Goal: Transaction & Acquisition: Purchase product/service

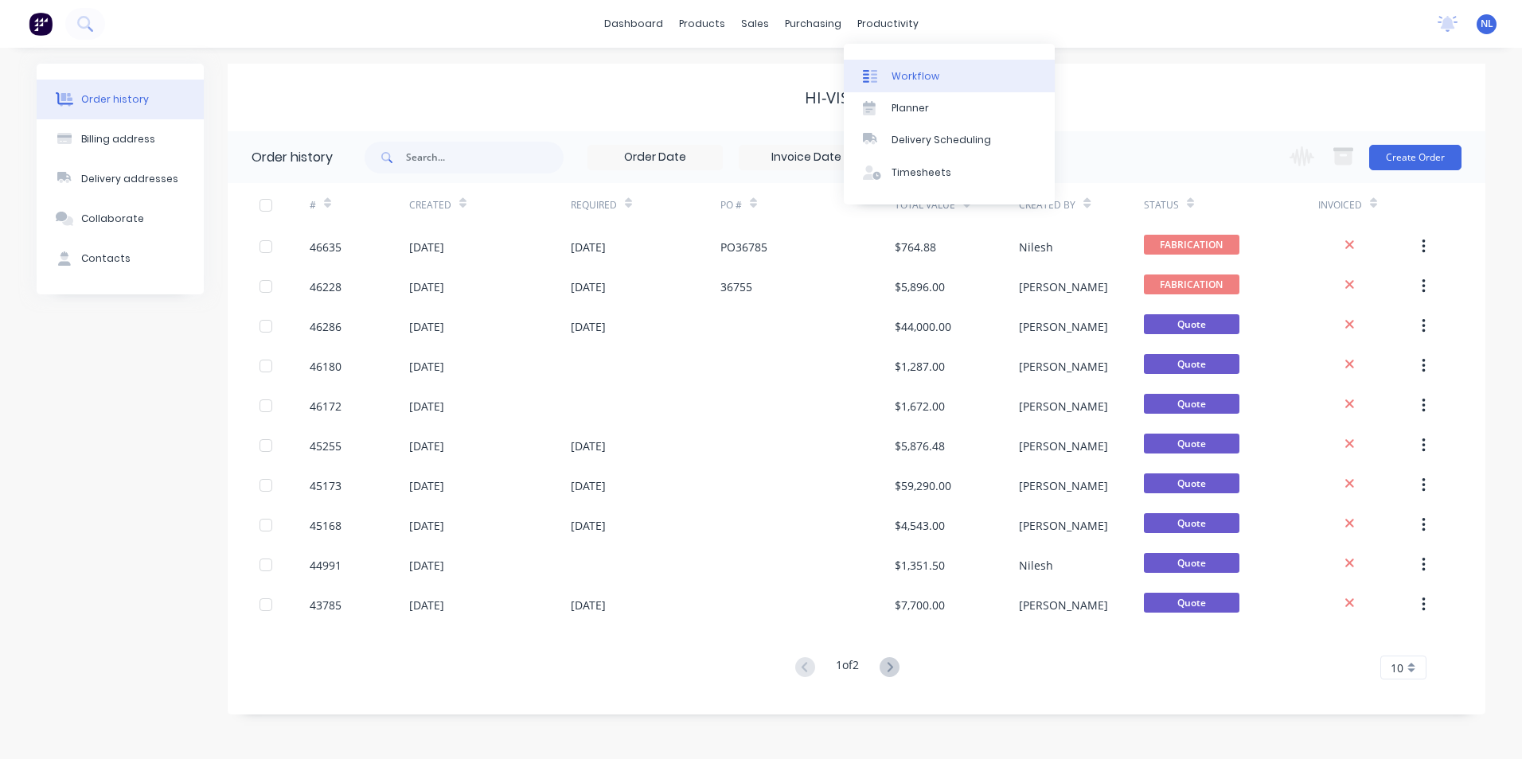
click at [920, 71] on div "Workflow" at bounding box center [916, 76] width 48 height 14
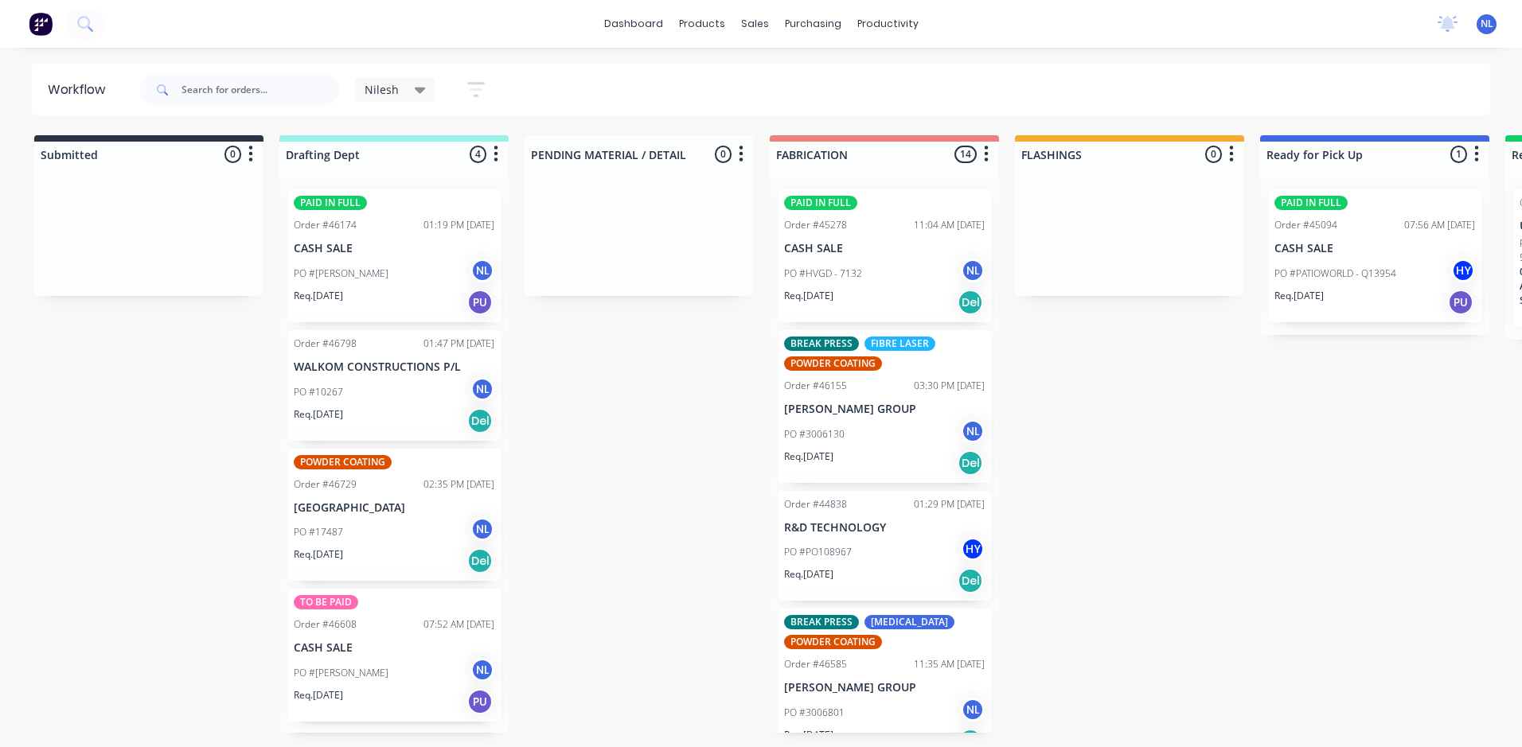
click at [393, 89] on span "Nilesh" at bounding box center [382, 89] width 34 height 17
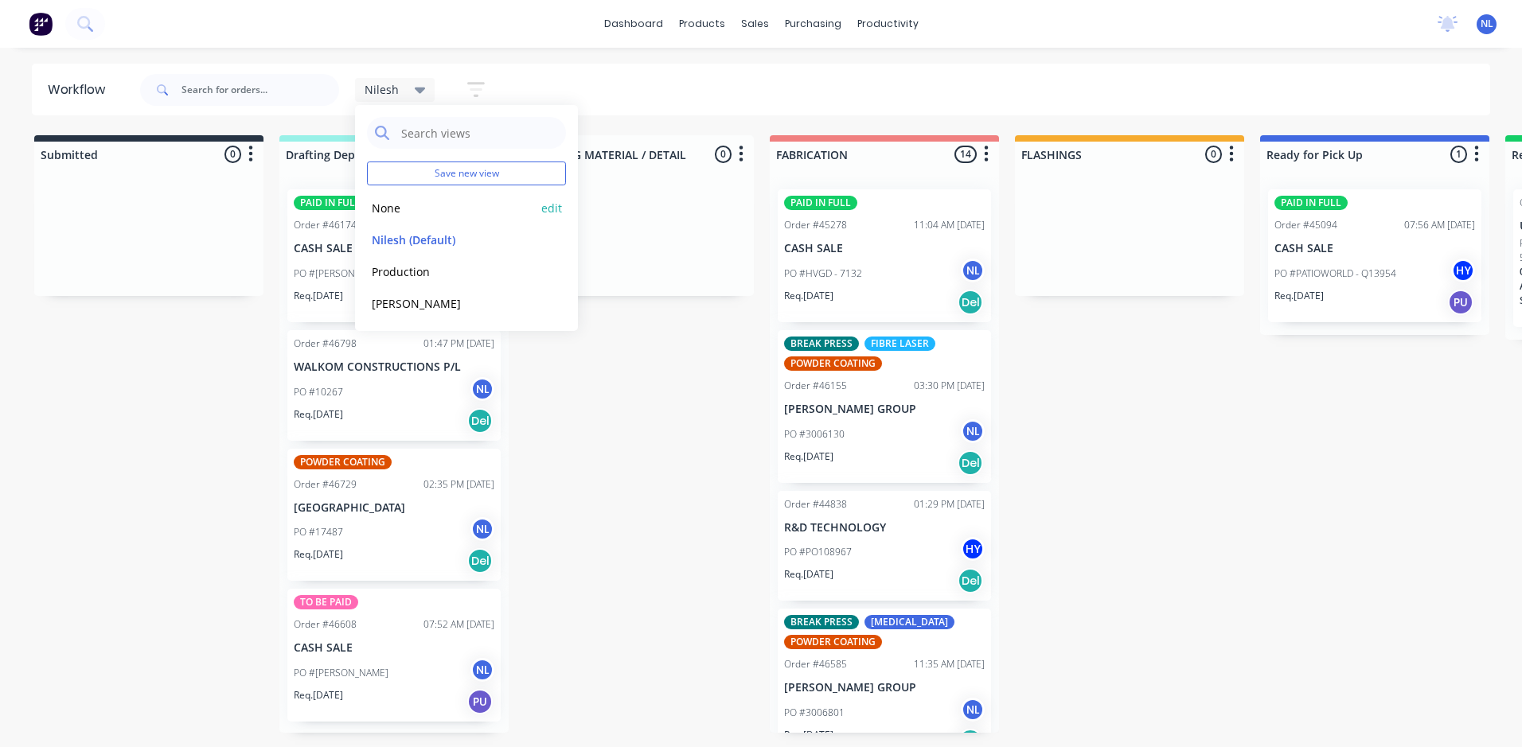
click at [434, 205] on button "None" at bounding box center [452, 208] width 170 height 18
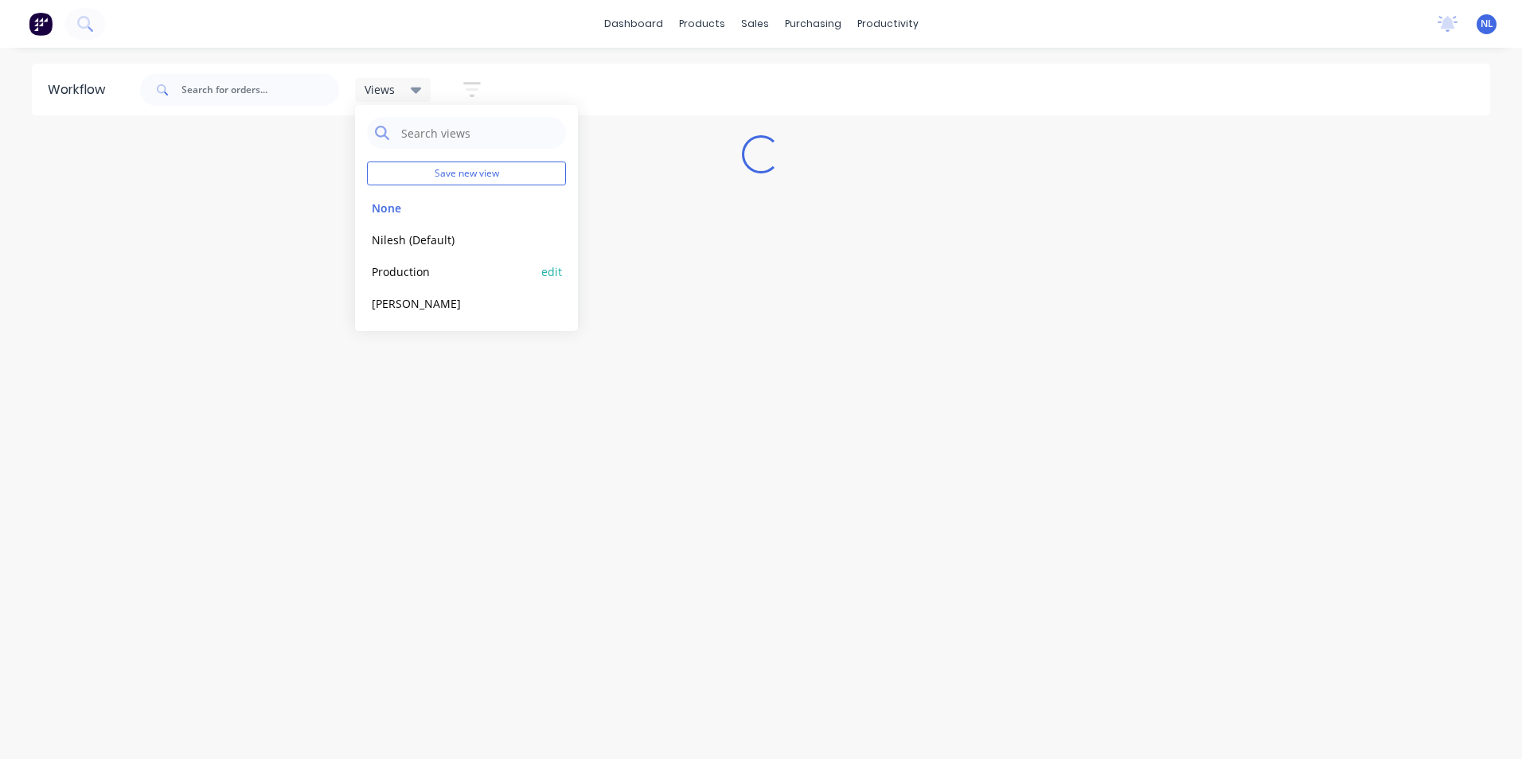
click at [425, 269] on button "Production" at bounding box center [452, 272] width 170 height 18
click at [556, 62] on div "dashboard products sales purchasing productivity dashboard products Product Cat…" at bounding box center [761, 332] width 1522 height 664
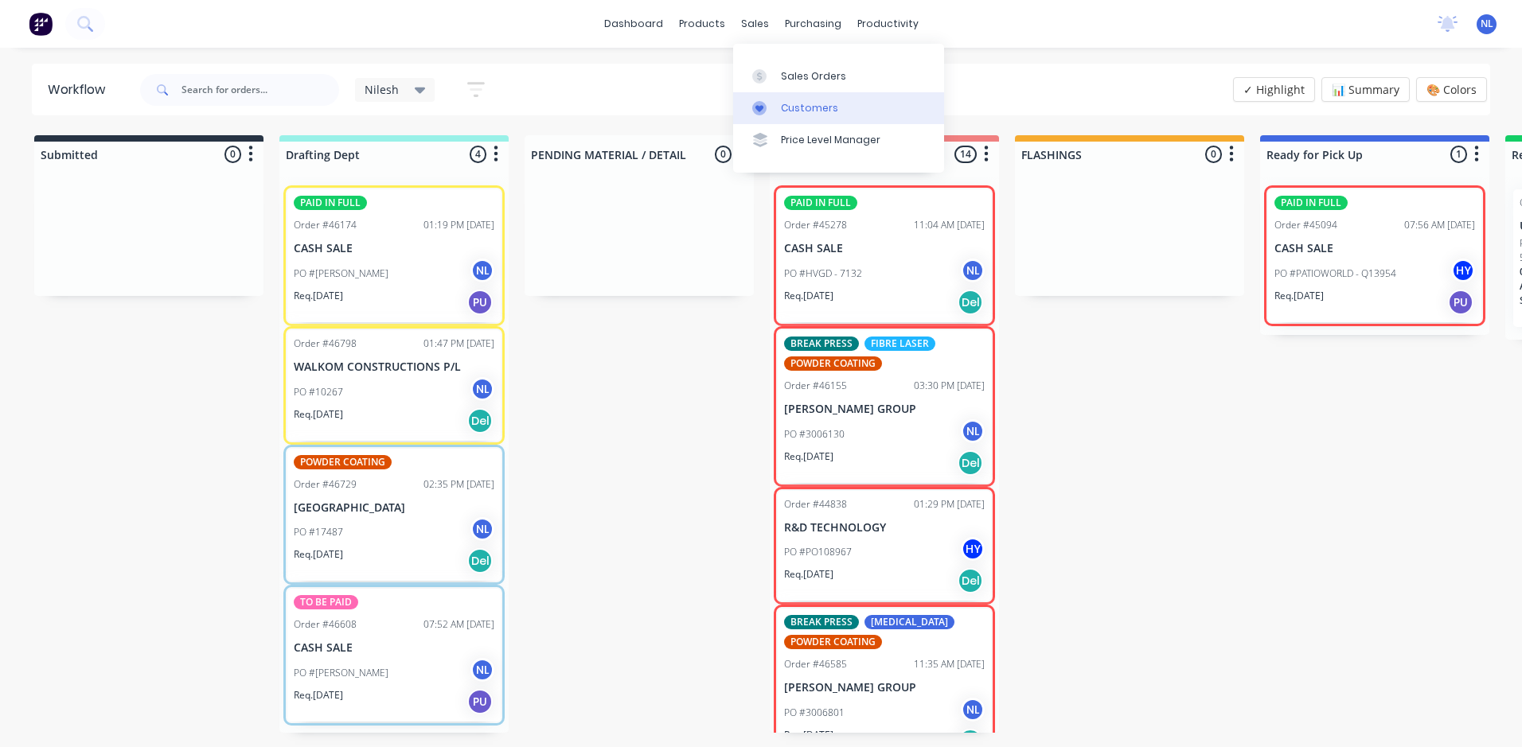
click at [768, 103] on div at bounding box center [764, 108] width 24 height 14
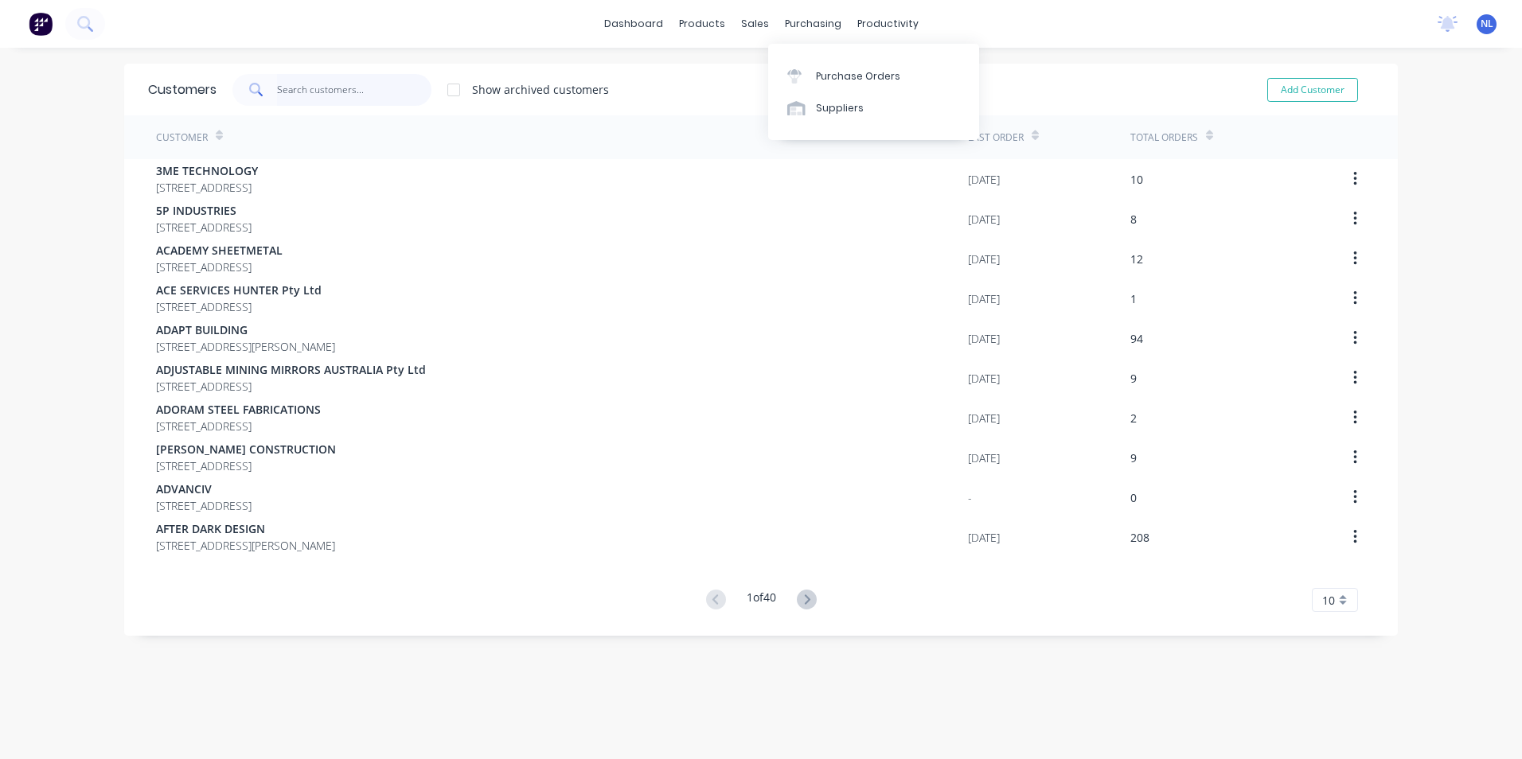
click at [393, 90] on input "text" at bounding box center [354, 90] width 155 height 32
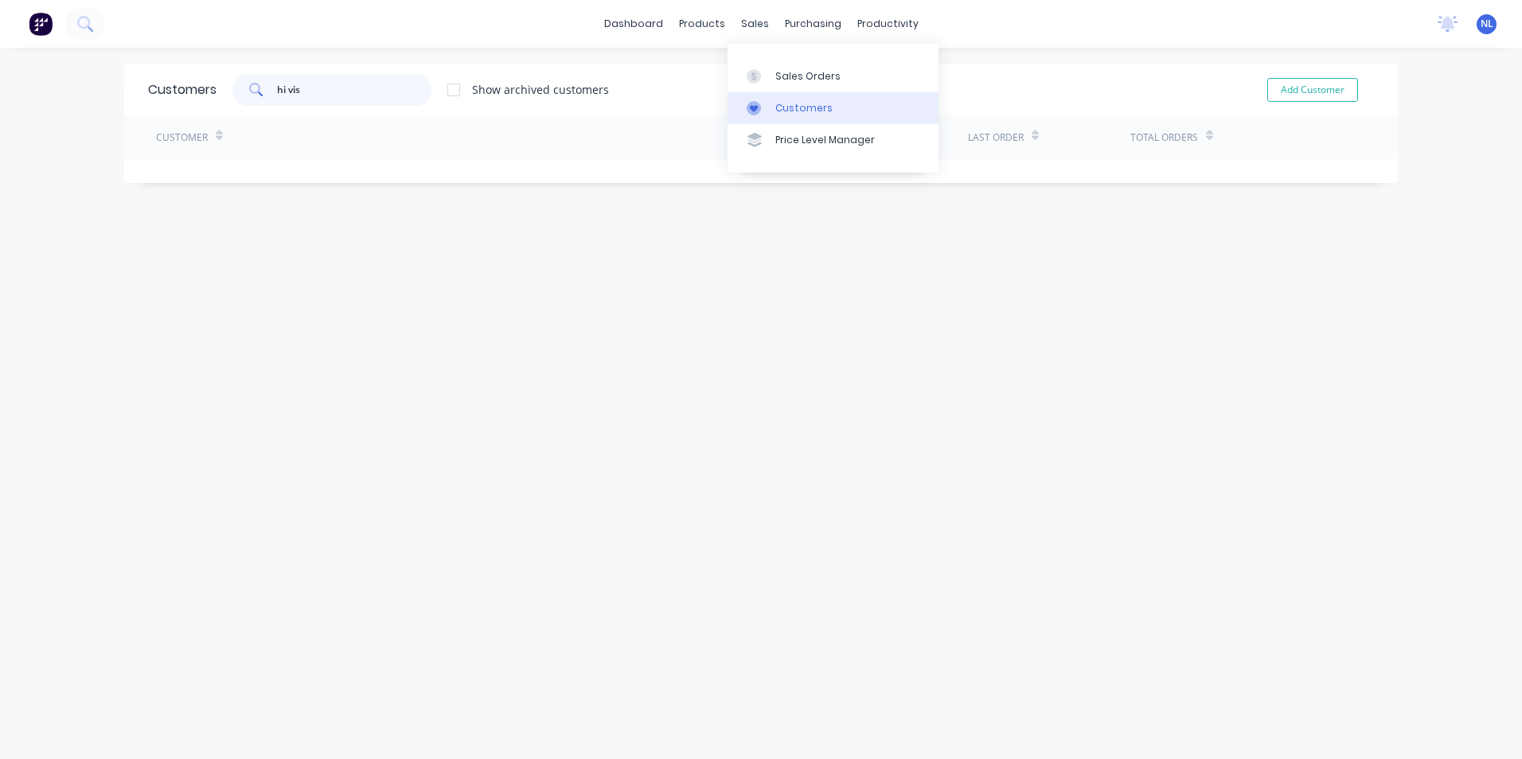
type input "hi vis"
click at [812, 101] on div "Customers" at bounding box center [803, 108] width 57 height 14
drag, startPoint x: 333, startPoint y: 97, endPoint x: 83, endPoint y: 106, distance: 250.1
click at [83, 106] on div "dashboard products sales purchasing productivity dashboard products Product Cat…" at bounding box center [761, 379] width 1522 height 759
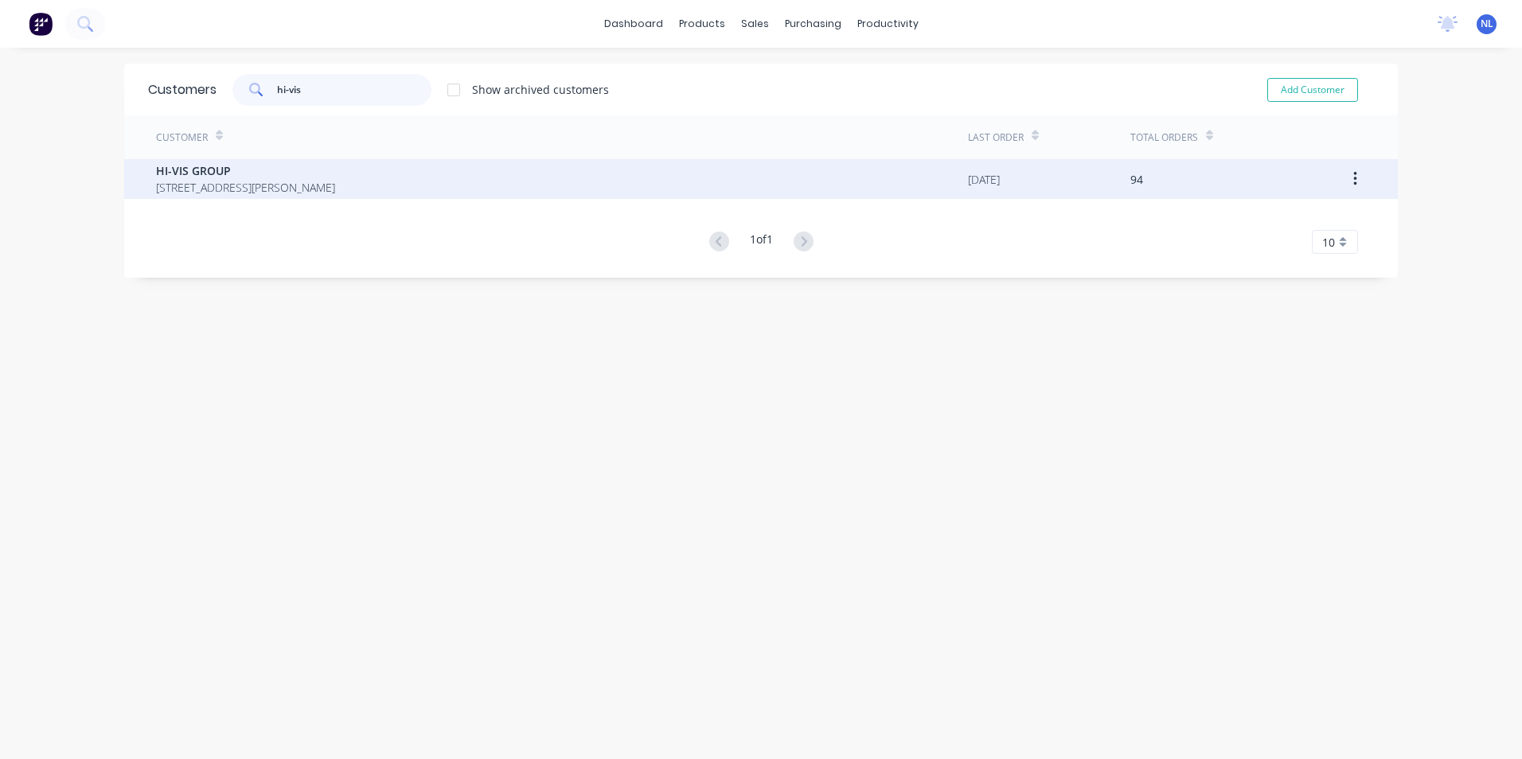
type input "hi-vis"
click at [266, 178] on span "HI-VIS GROUP" at bounding box center [245, 170] width 179 height 17
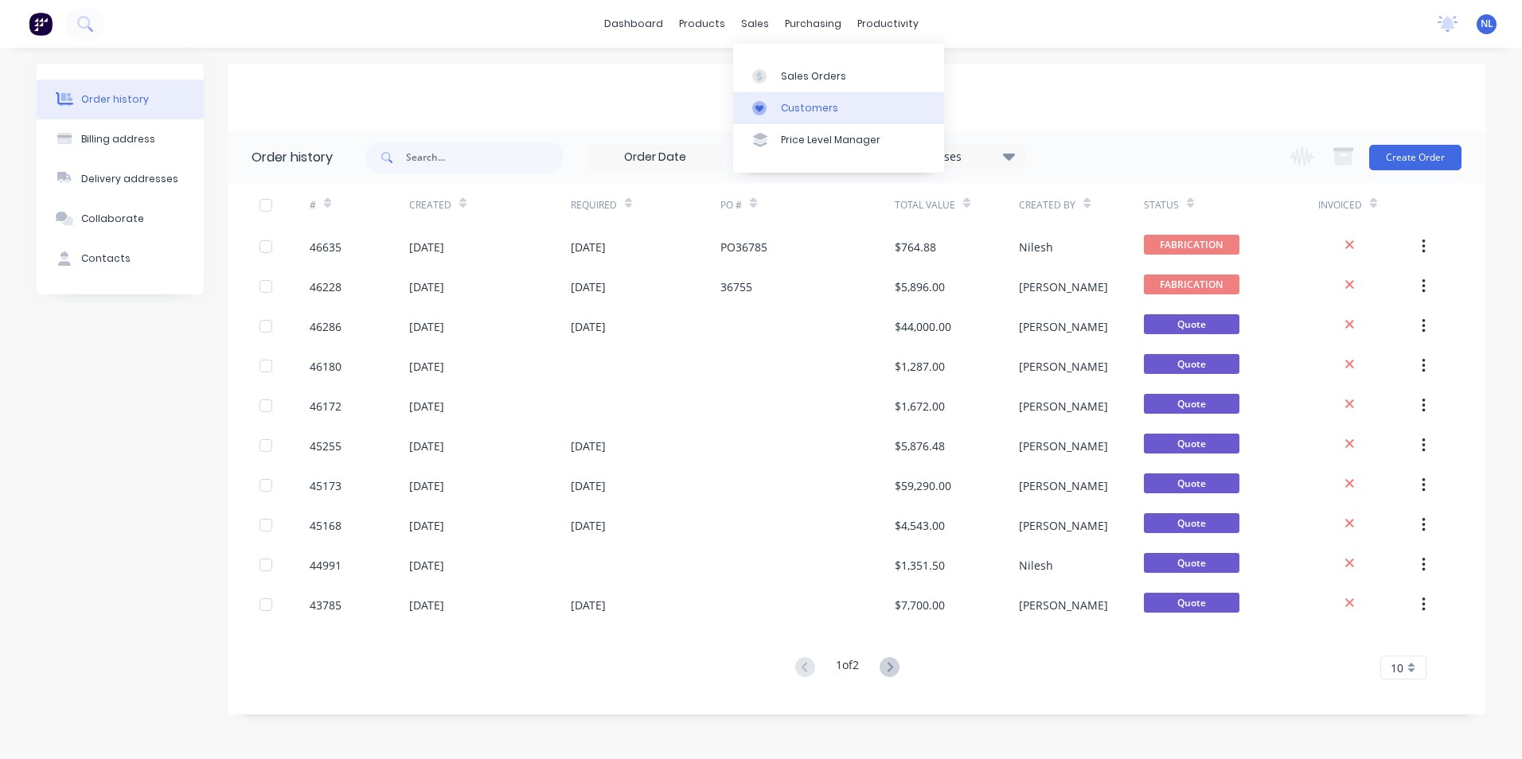
click at [781, 102] on div "Customers" at bounding box center [809, 108] width 57 height 14
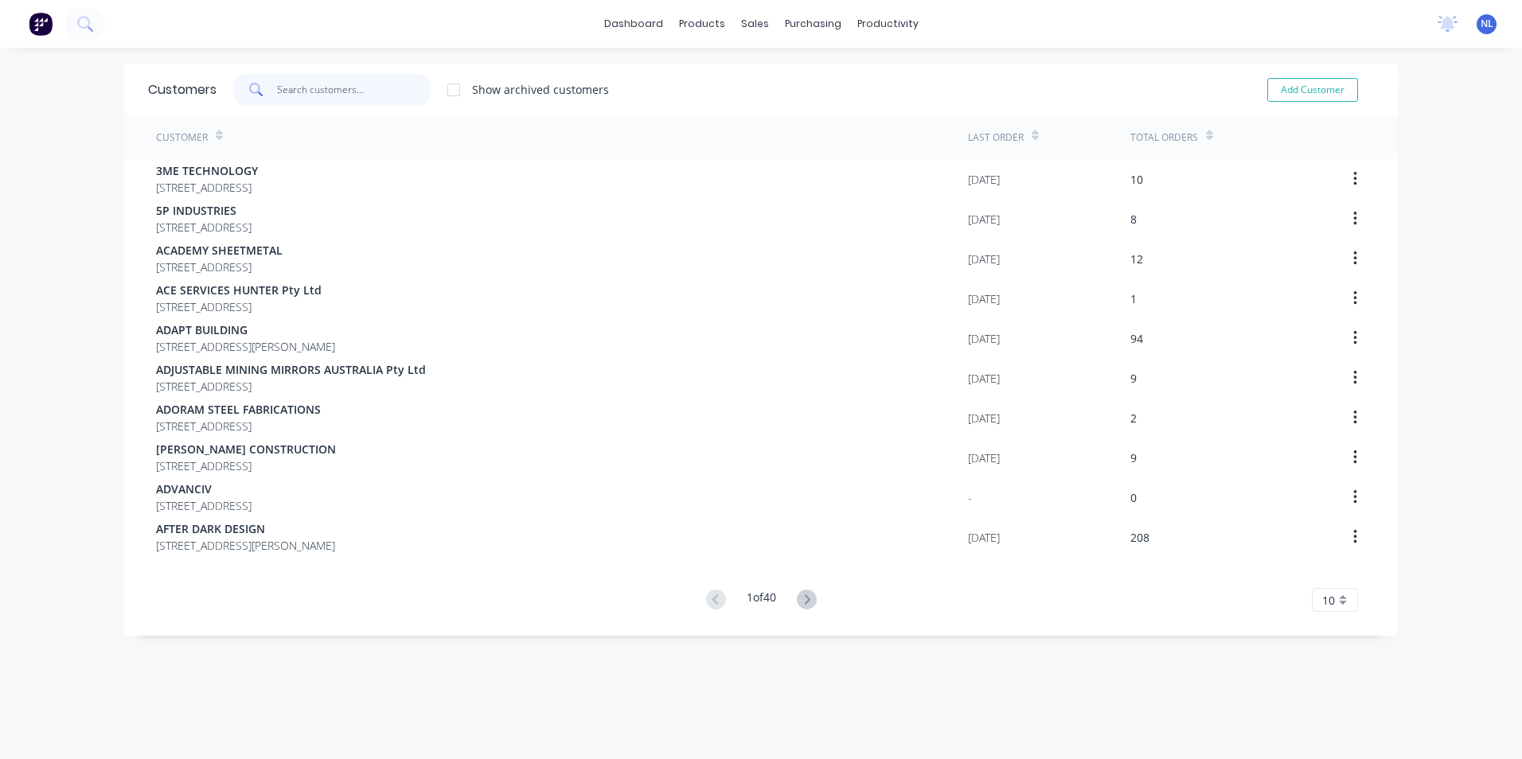
click at [353, 92] on input "text" at bounding box center [354, 90] width 155 height 32
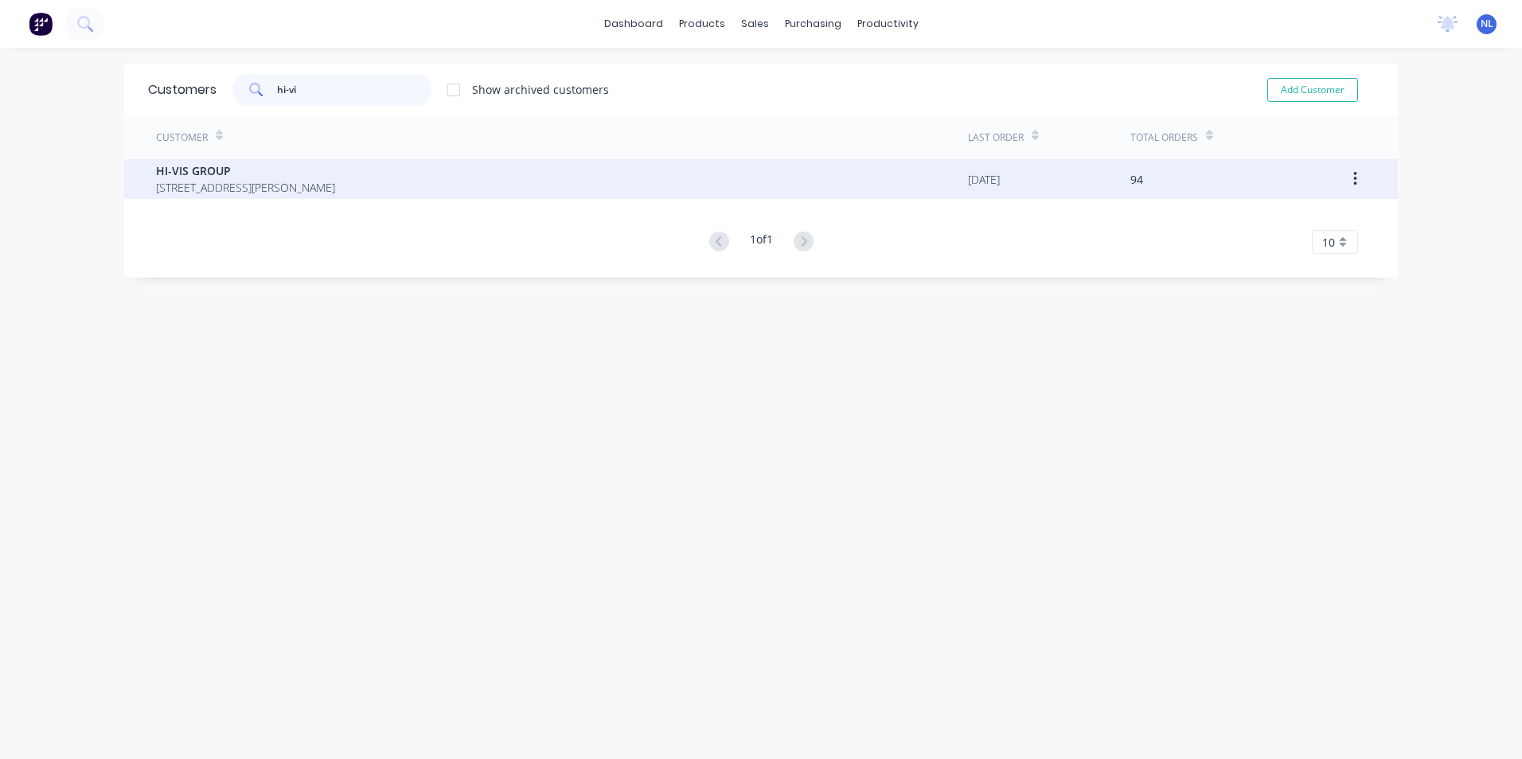
type input "hi-vi"
click at [335, 184] on span "PO BOX 178 CARRINGTON New South Wales Australia 2294" at bounding box center [245, 187] width 179 height 17
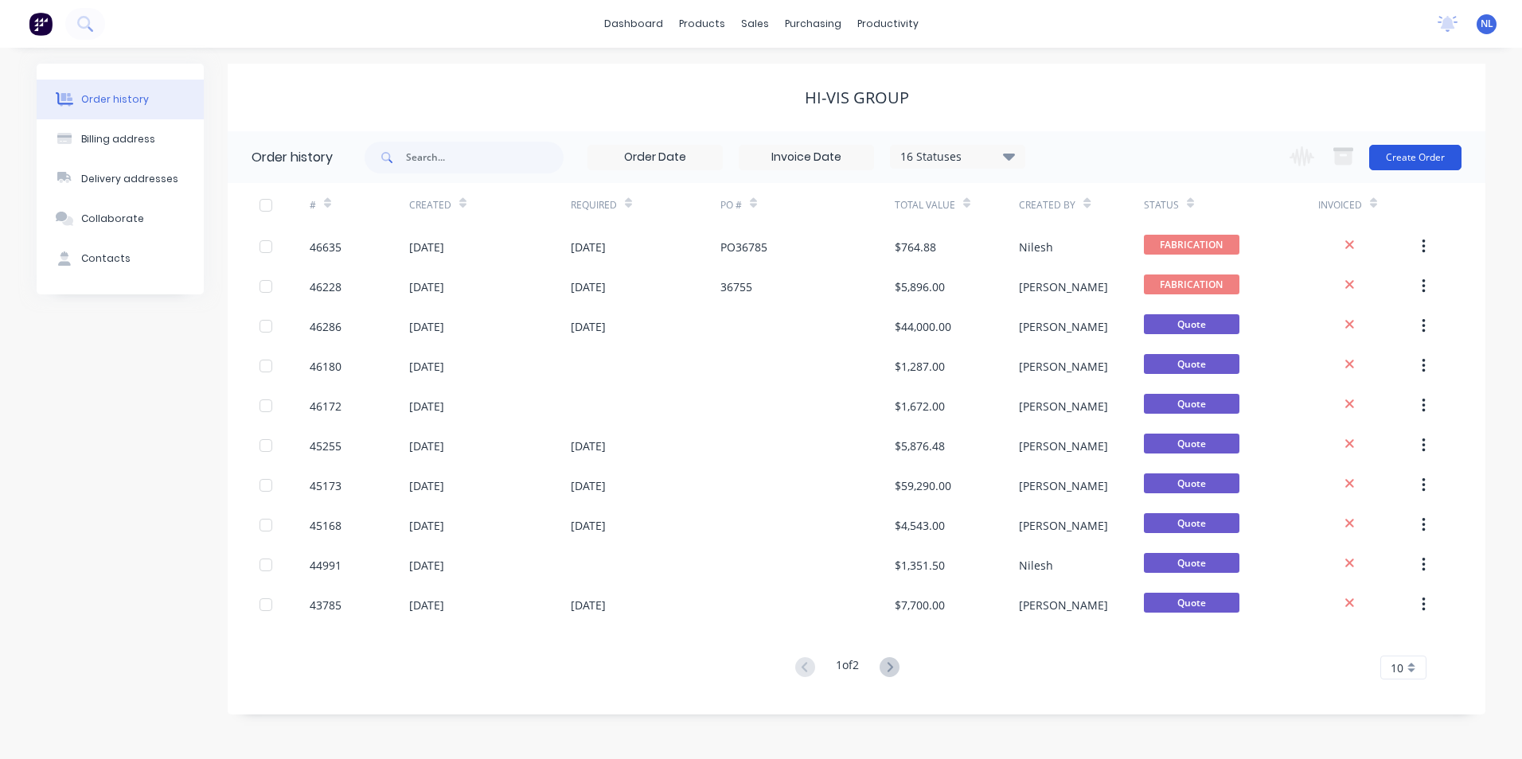
click at [1414, 149] on button "Create Order" at bounding box center [1415, 157] width 92 height 25
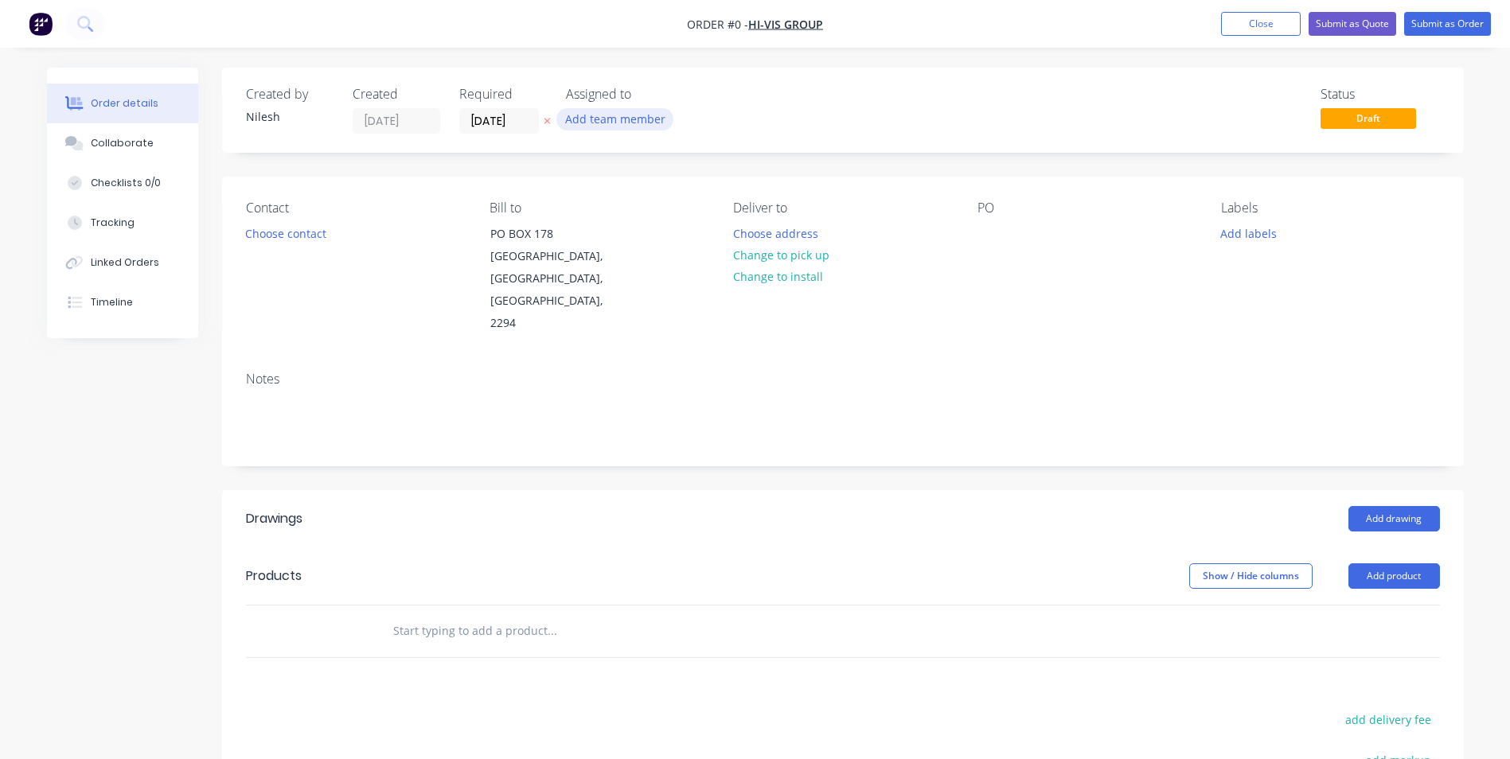
click at [622, 123] on button "Add team member" at bounding box center [614, 118] width 117 height 21
click at [794, 104] on div "Status Draft" at bounding box center [1082, 110] width 715 height 47
click at [1385, 564] on button "Add product" at bounding box center [1394, 576] width 92 height 25
click at [328, 237] on button "Choose contact" at bounding box center [285, 232] width 98 height 21
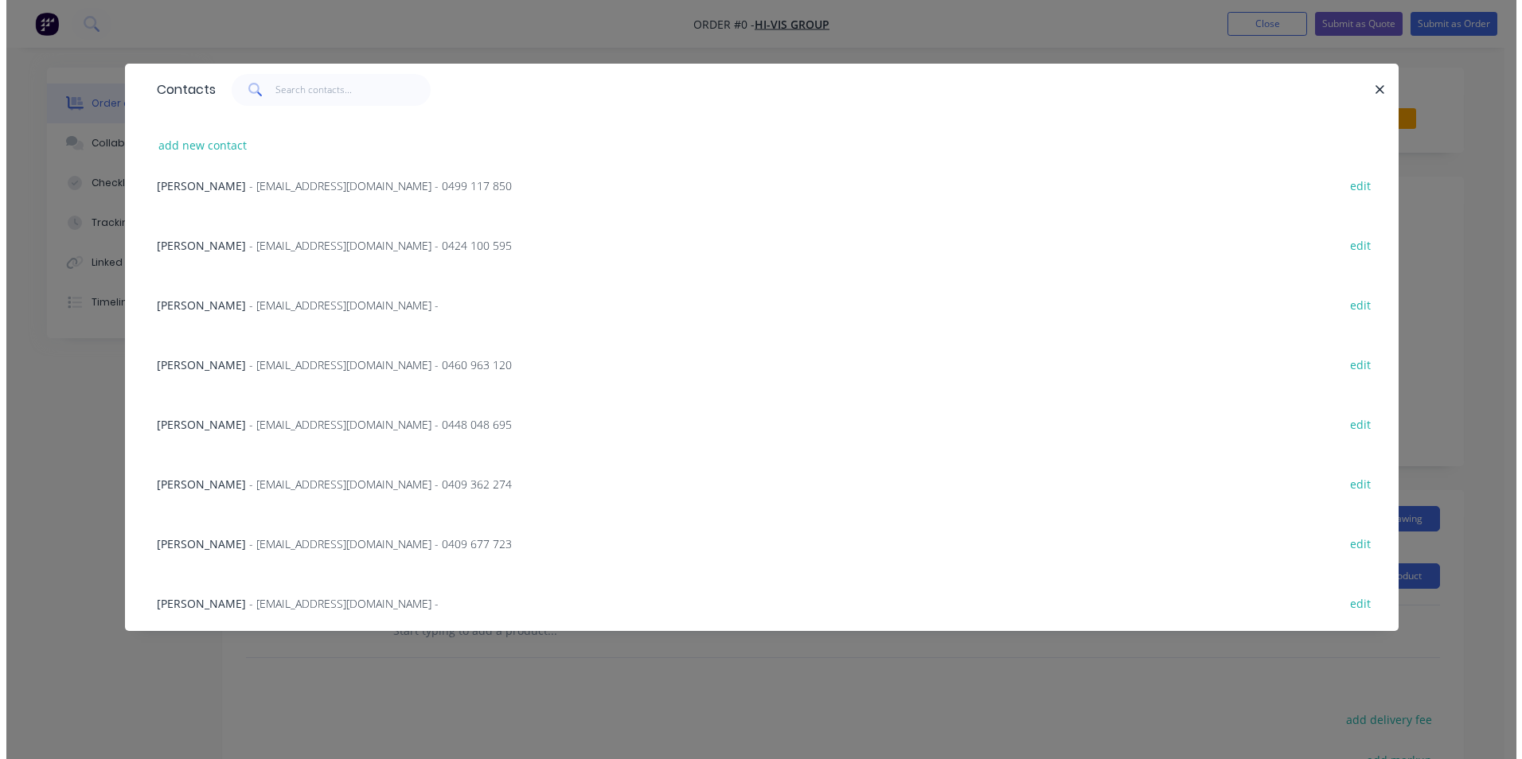
scroll to position [500, 0]
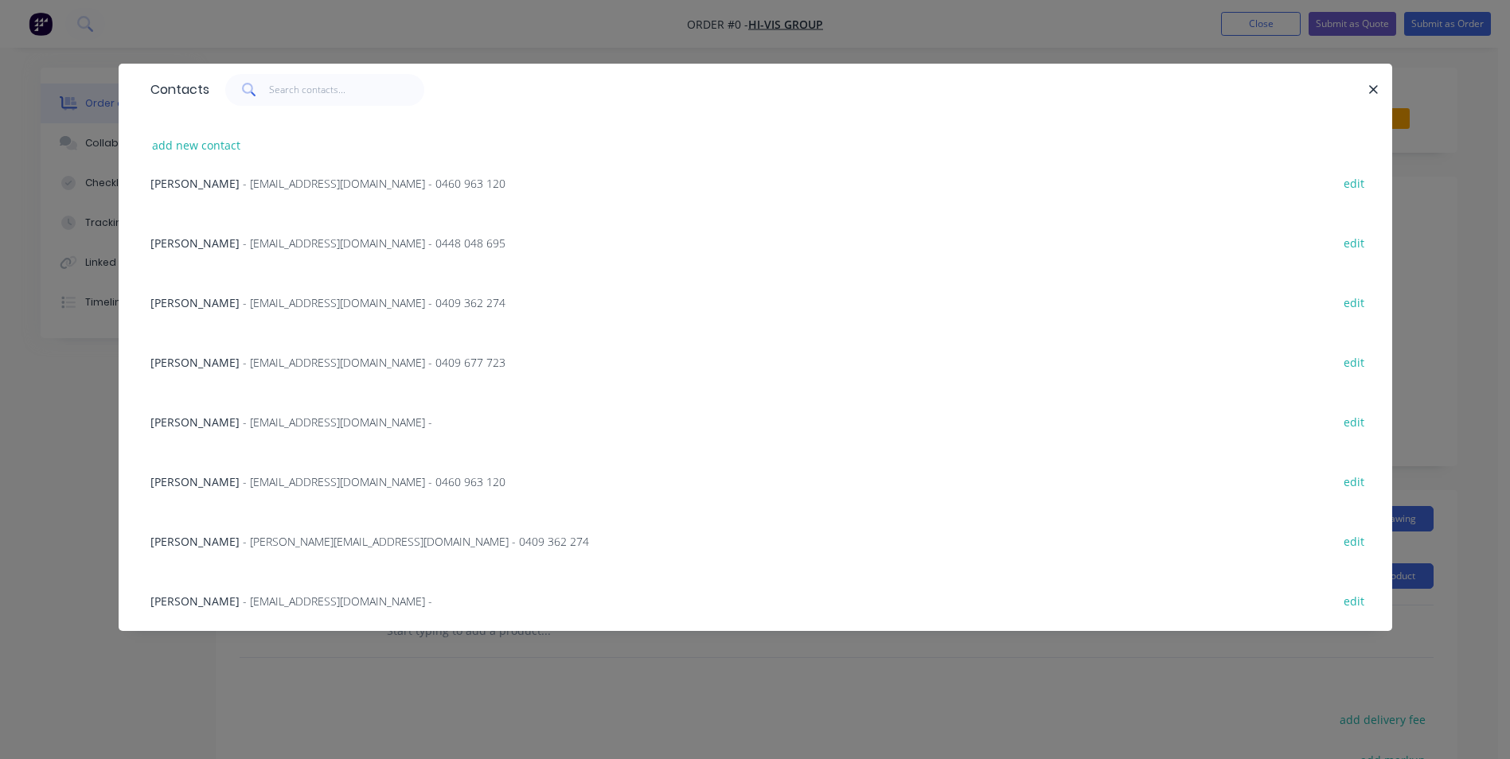
click at [317, 425] on span "- nicholasboyakovsky@hivis.com -" at bounding box center [337, 422] width 189 height 15
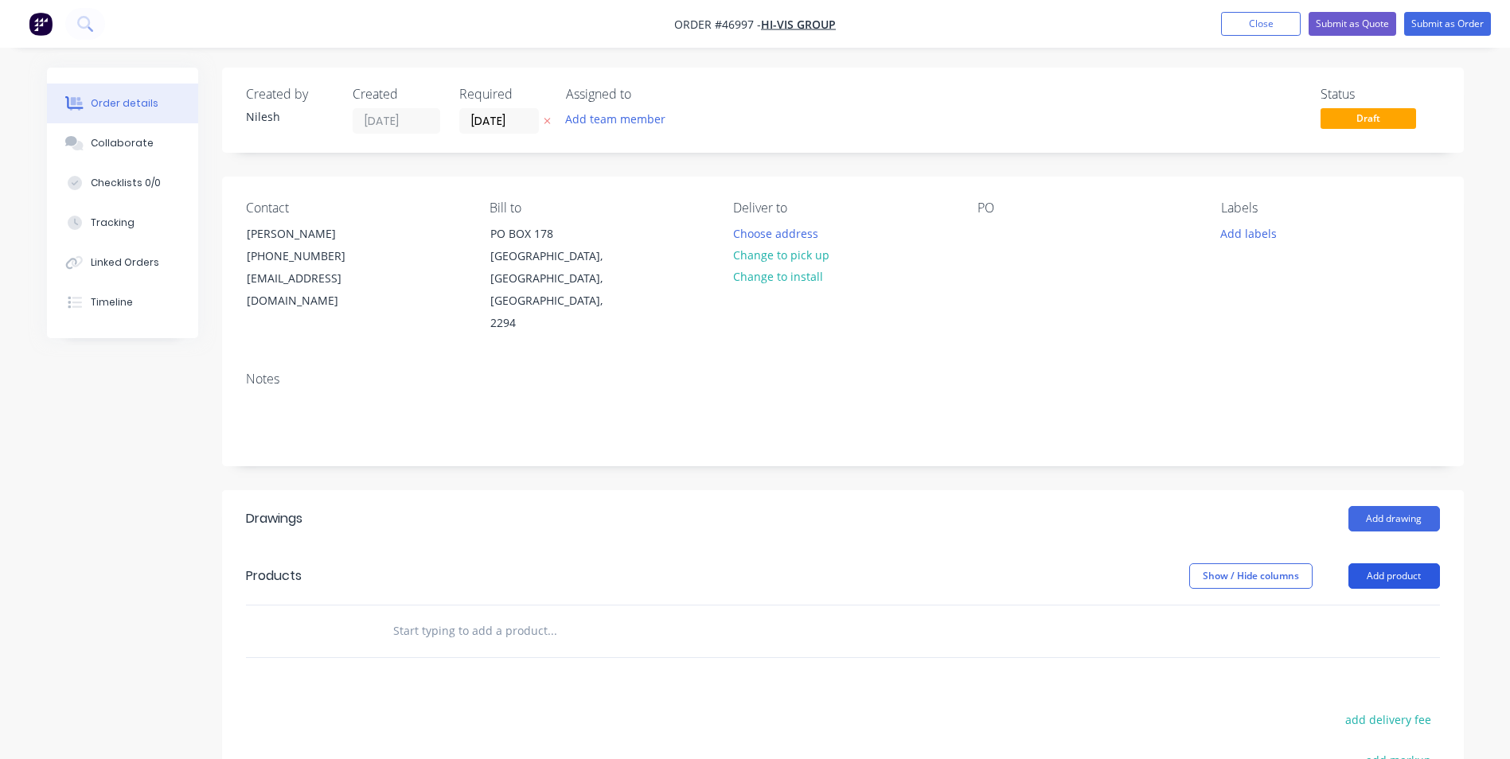
click at [1407, 564] on button "Add product" at bounding box center [1394, 576] width 92 height 25
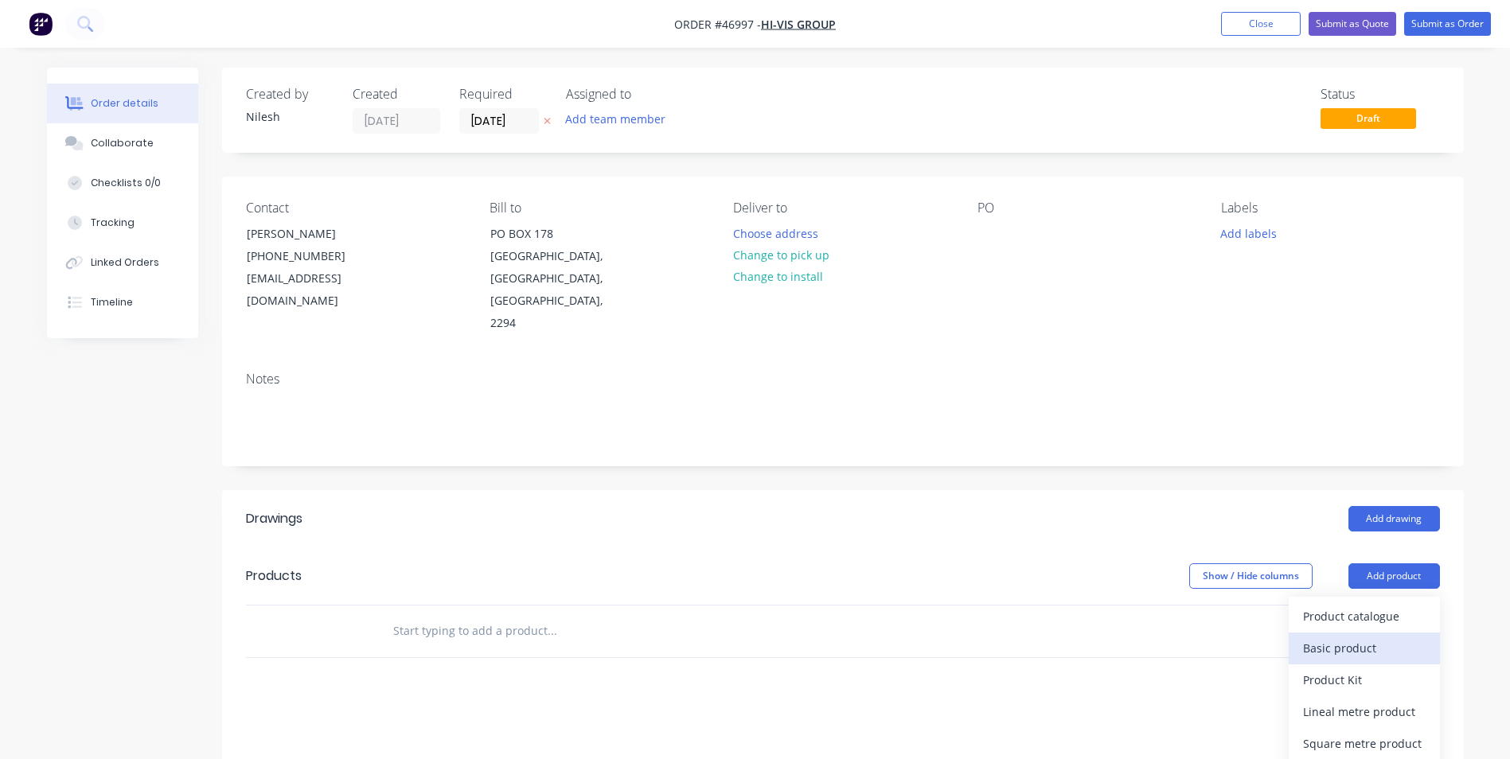
click at [1395, 637] on div "Basic product" at bounding box center [1364, 648] width 123 height 23
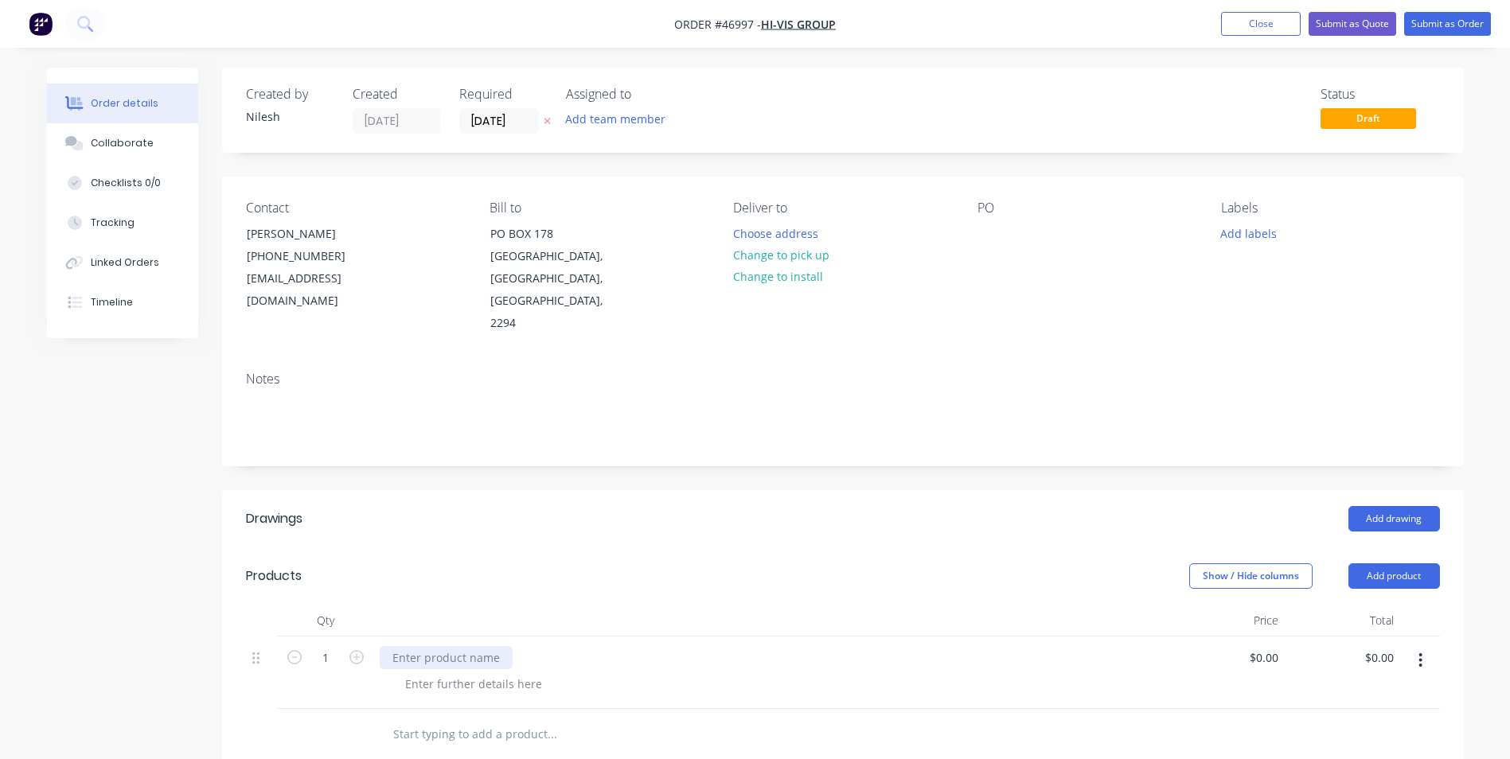
click at [455, 646] on div at bounding box center [446, 657] width 133 height 23
click at [484, 646] on div "Bengalla Custom" at bounding box center [437, 657] width 115 height 23
click at [1095, 673] on div at bounding box center [777, 684] width 771 height 23
click at [359, 650] on icon "button" at bounding box center [356, 657] width 14 height 14
type input "2"
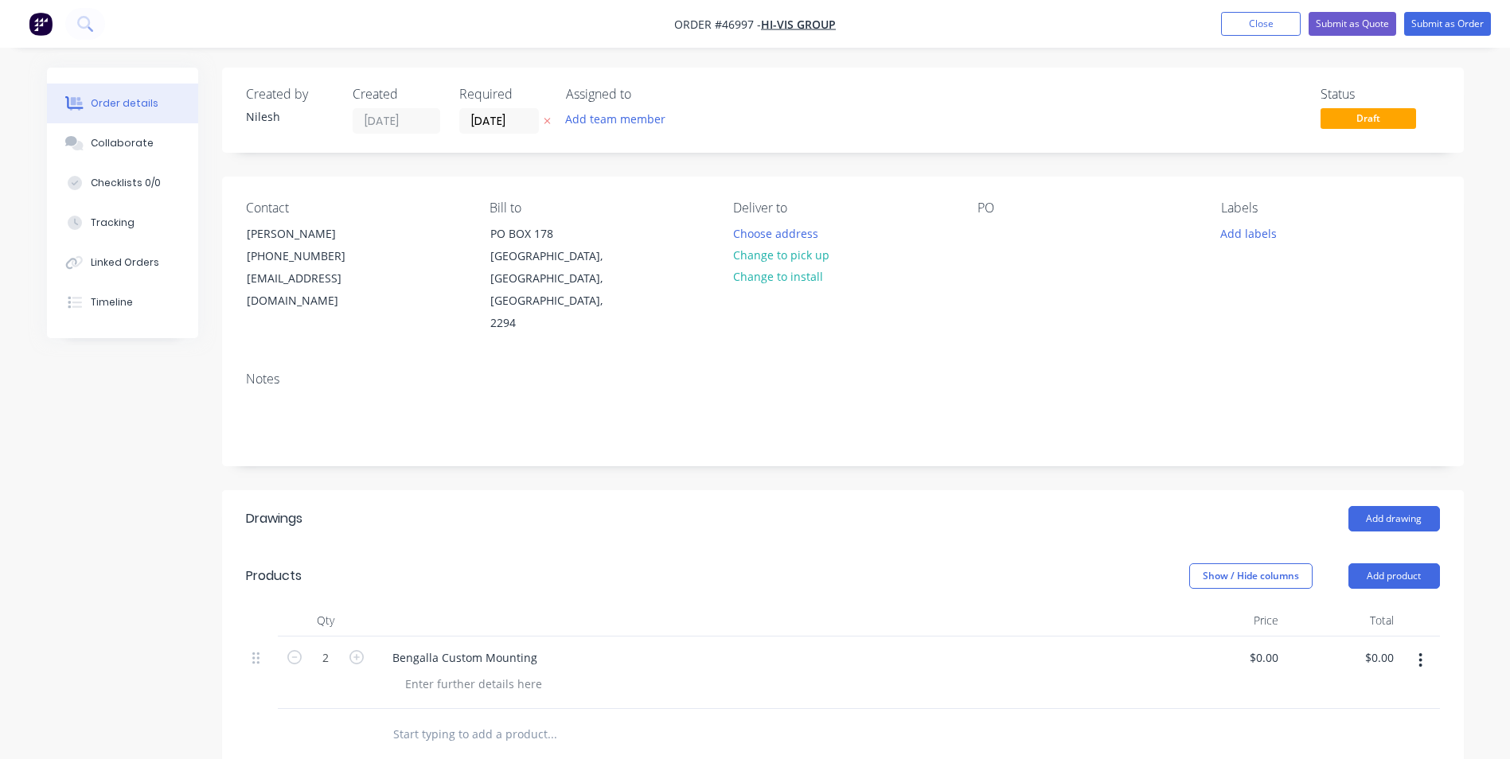
click at [946, 646] on div "Bengalla Custom Mounting" at bounding box center [771, 657] width 783 height 23
type input "1655."
type input "$827.50"
click at [1048, 605] on div at bounding box center [771, 621] width 796 height 32
click at [1372, 646] on input "1655.00" at bounding box center [1375, 657] width 49 height 23
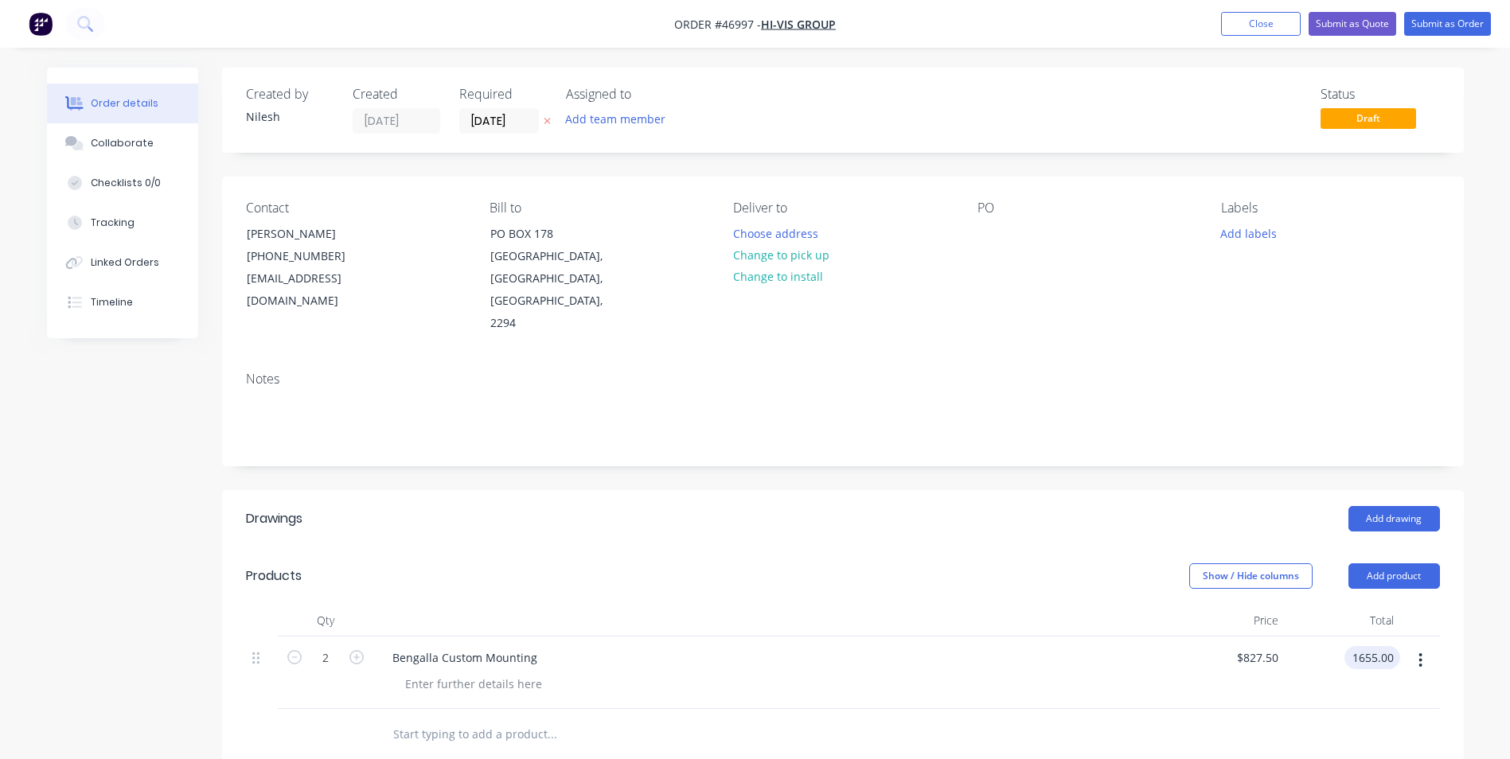
click at [1374, 646] on input "1655.00" at bounding box center [1375, 657] width 49 height 23
click at [1376, 646] on input "1655.00" at bounding box center [1375, 657] width 49 height 23
type input "1656.00"
type input "$828.00"
type input "$1,656.00"
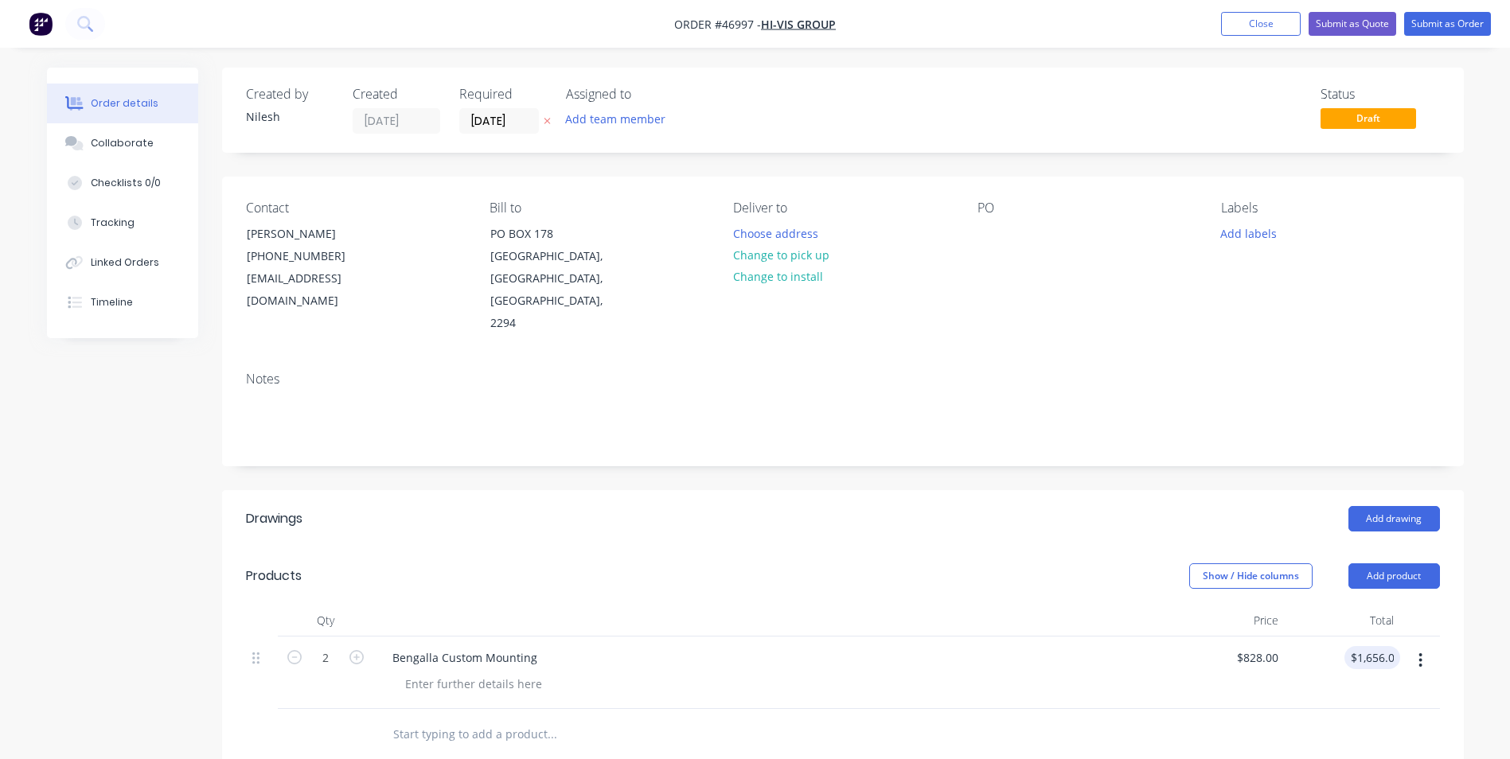
click at [1083, 646] on div "Bengalla Custom Mounting" at bounding box center [771, 657] width 783 height 23
click at [513, 673] on div at bounding box center [473, 684] width 162 height 23
click at [552, 673] on div "6mm 5005 ALUMINIUM, 60" at bounding box center [475, 684] width 167 height 23
click at [1373, 646] on input "1656.00" at bounding box center [1375, 657] width 49 height 23
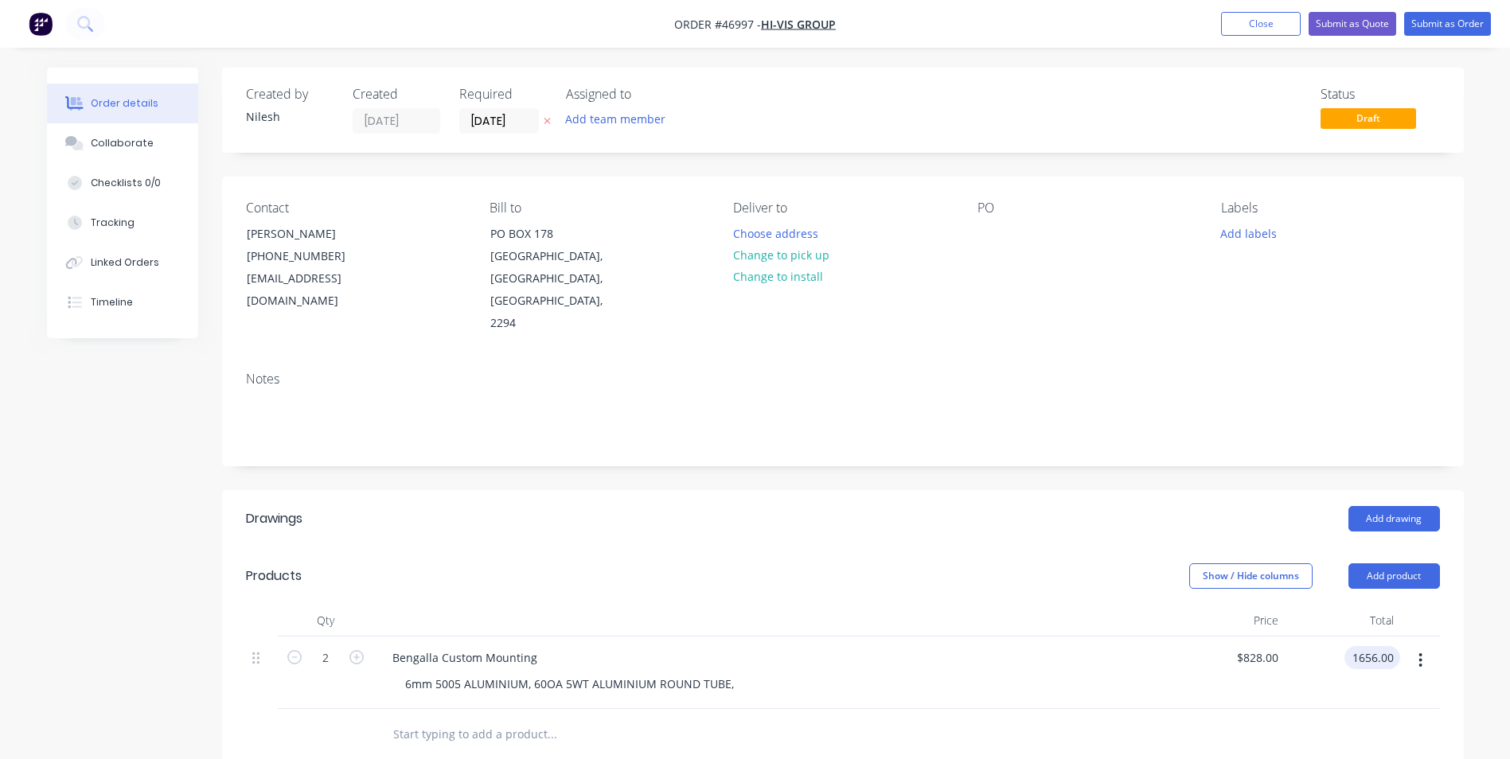
click at [1374, 646] on input "1656.00" at bounding box center [1375, 657] width 49 height 23
click at [1373, 646] on input "1656.00" at bounding box center [1375, 657] width 49 height 23
click at [1375, 646] on input "1656.00" at bounding box center [1375, 657] width 49 height 23
click at [1377, 646] on input "1656.00" at bounding box center [1375, 657] width 49 height 23
click at [1373, 646] on input "1656.00" at bounding box center [1375, 657] width 49 height 23
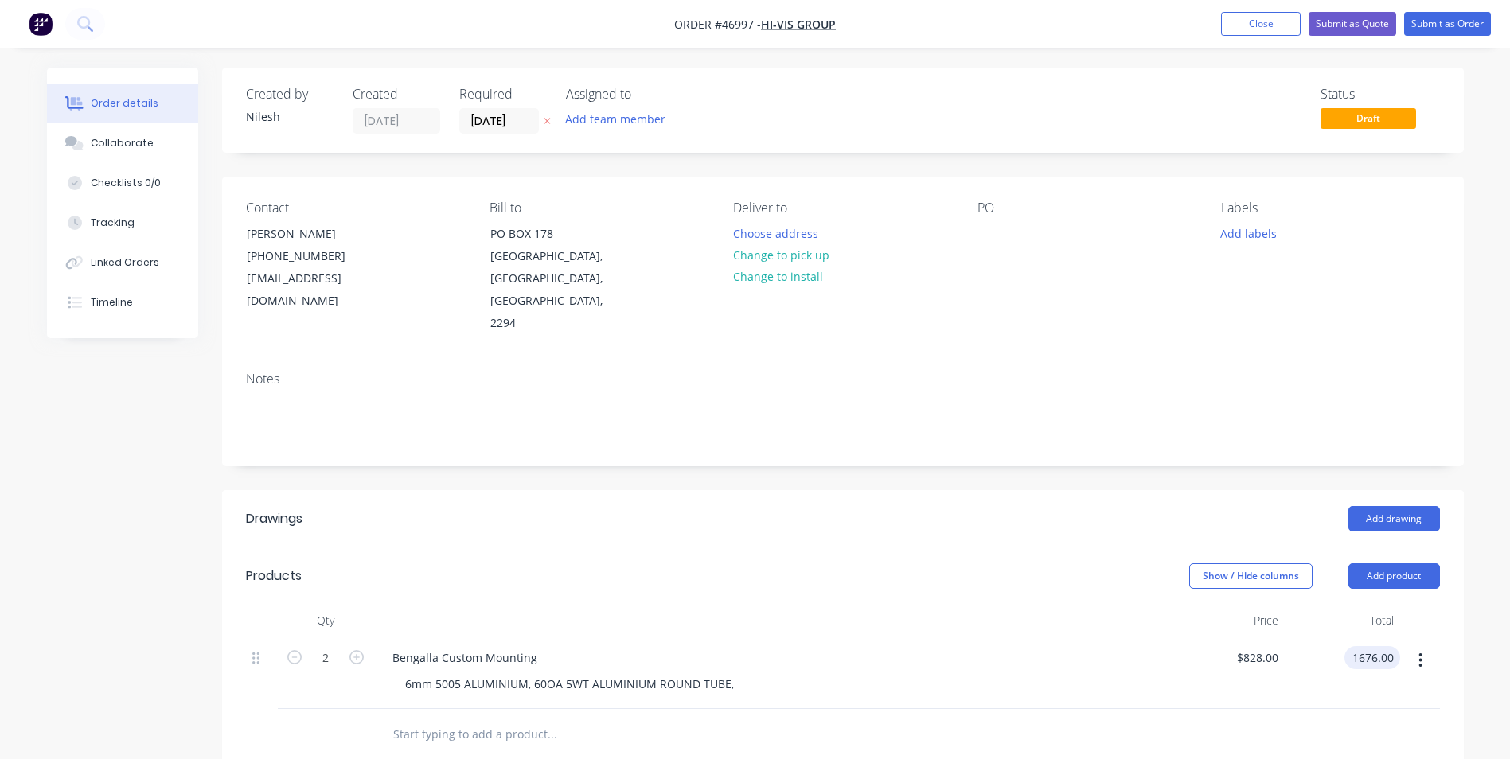
type input "1676.00"
type input "$838.00"
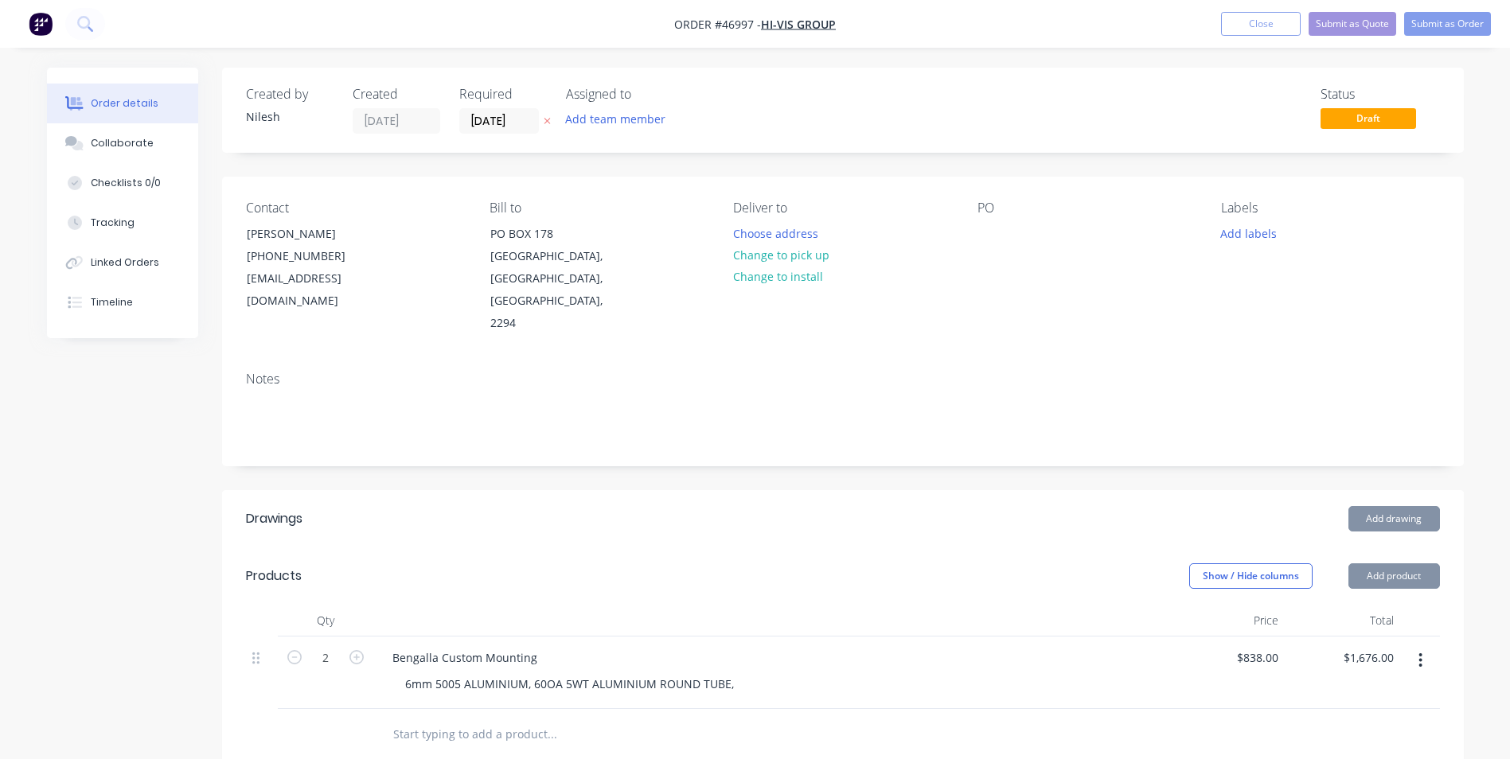
click at [1135, 673] on div "6mm 5005 ALUMINIUM, 60OA 5WT ALUMINIUM ROUND TUBE," at bounding box center [777, 684] width 771 height 23
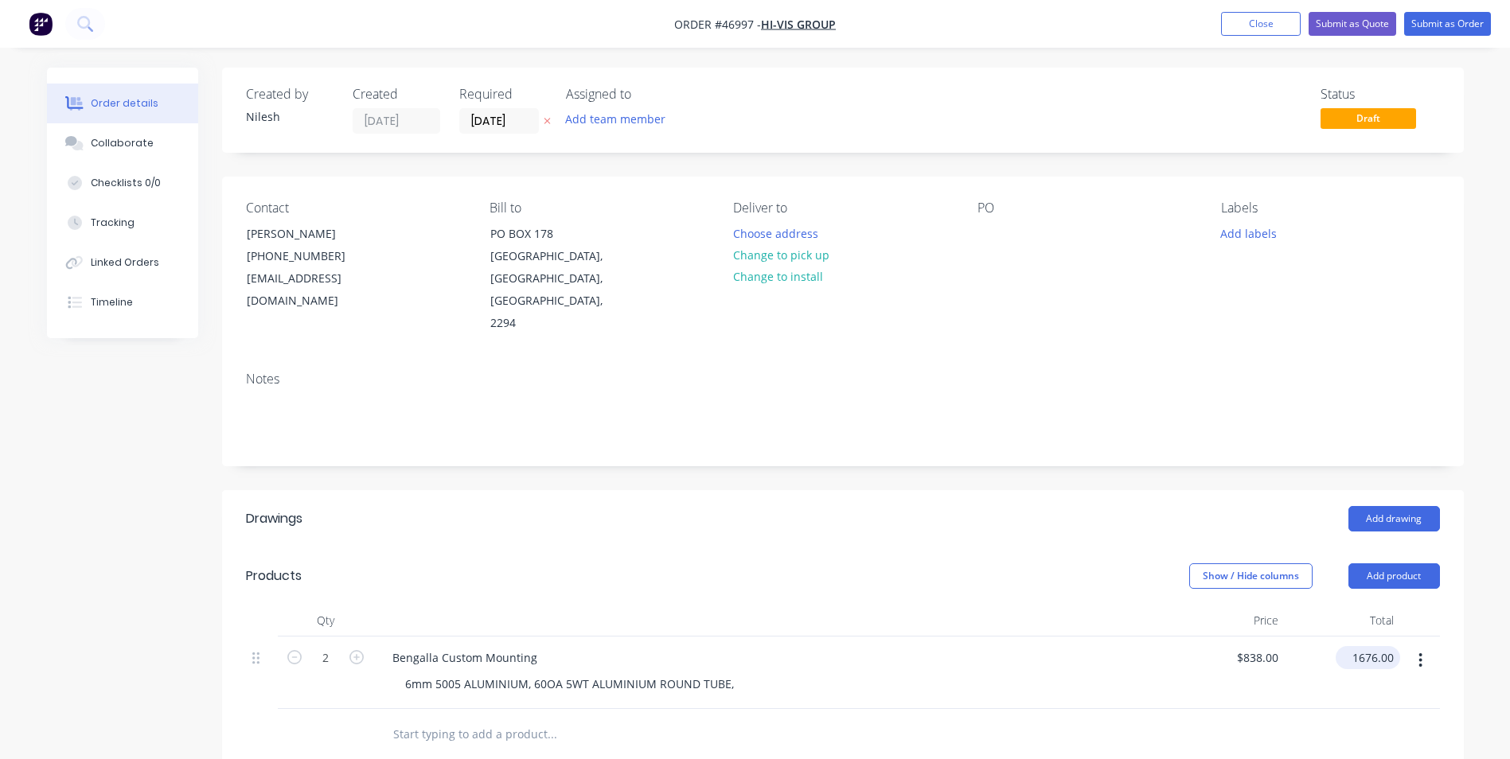
click at [1368, 646] on input "1676.00" at bounding box center [1371, 657] width 58 height 23
click at [1364, 646] on input "1676.00" at bounding box center [1375, 657] width 49 height 23
type input "1776.00"
type input "$888.00"
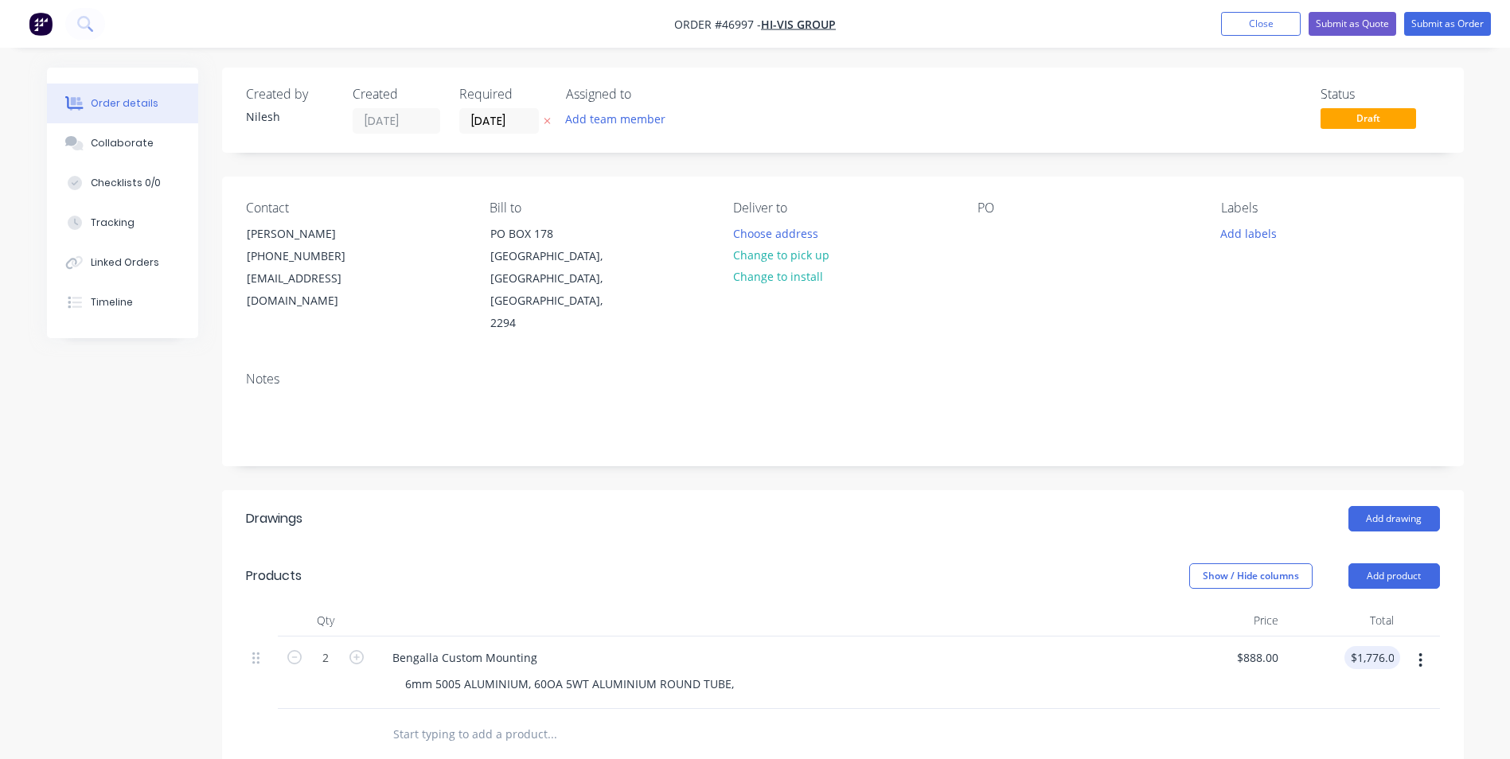
click at [1051, 646] on div "Bengalla Custom Mounting" at bounding box center [771, 657] width 783 height 23
click at [1378, 646] on input "1776.00" at bounding box center [1375, 657] width 49 height 23
click at [1379, 646] on input "1776.00" at bounding box center [1375, 657] width 49 height 23
click at [1368, 646] on input "1776.00" at bounding box center [1375, 657] width 49 height 23
click at [1373, 646] on input "1776.00" at bounding box center [1375, 657] width 49 height 23
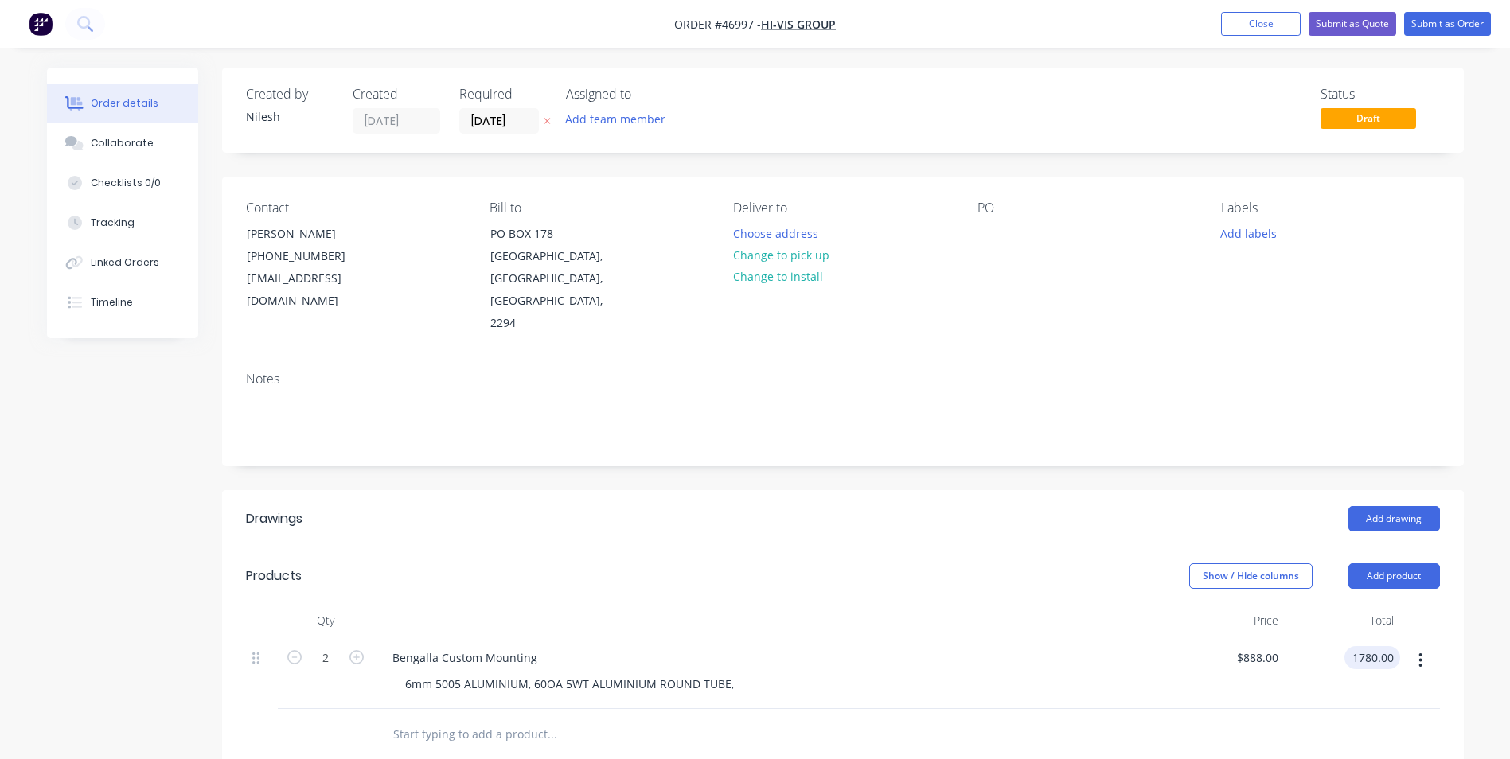
type input "1780.00"
type input "$890.00"
click at [1197, 637] on div "$890.00 $888.00" at bounding box center [1226, 673] width 115 height 72
click at [1375, 646] on input "1780.00" at bounding box center [1375, 657] width 49 height 23
click at [1370, 646] on input "1780.00" at bounding box center [1375, 657] width 49 height 23
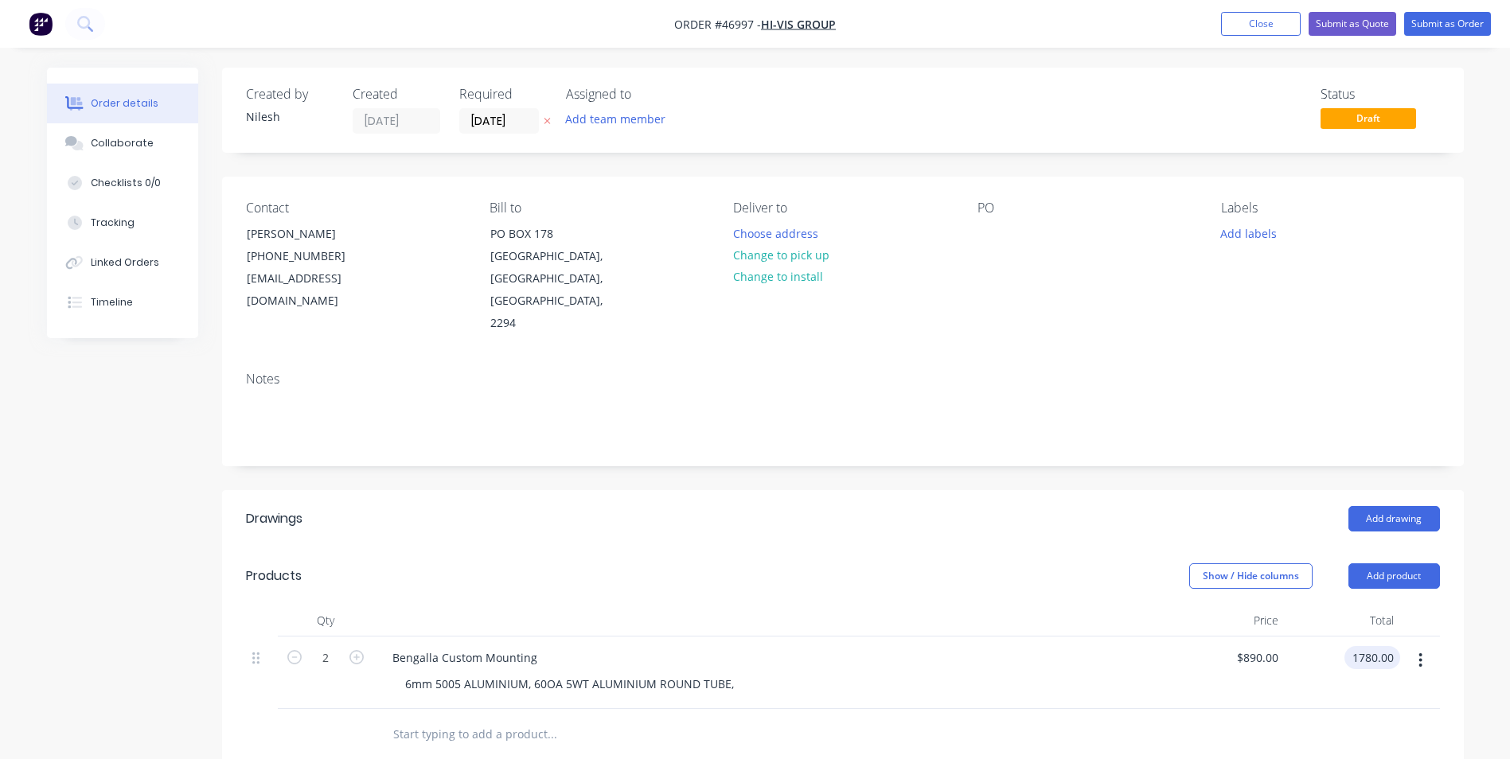
click at [1370, 646] on input "1780.00" at bounding box center [1375, 657] width 49 height 23
click at [1374, 646] on input "1780.00" at bounding box center [1375, 657] width 49 height 23
click at [1366, 646] on input "1780.00" at bounding box center [1375, 657] width 49 height 23
click at [1362, 646] on input "1780.00" at bounding box center [1375, 657] width 49 height 23
click at [1367, 646] on input "1780.00" at bounding box center [1375, 657] width 49 height 23
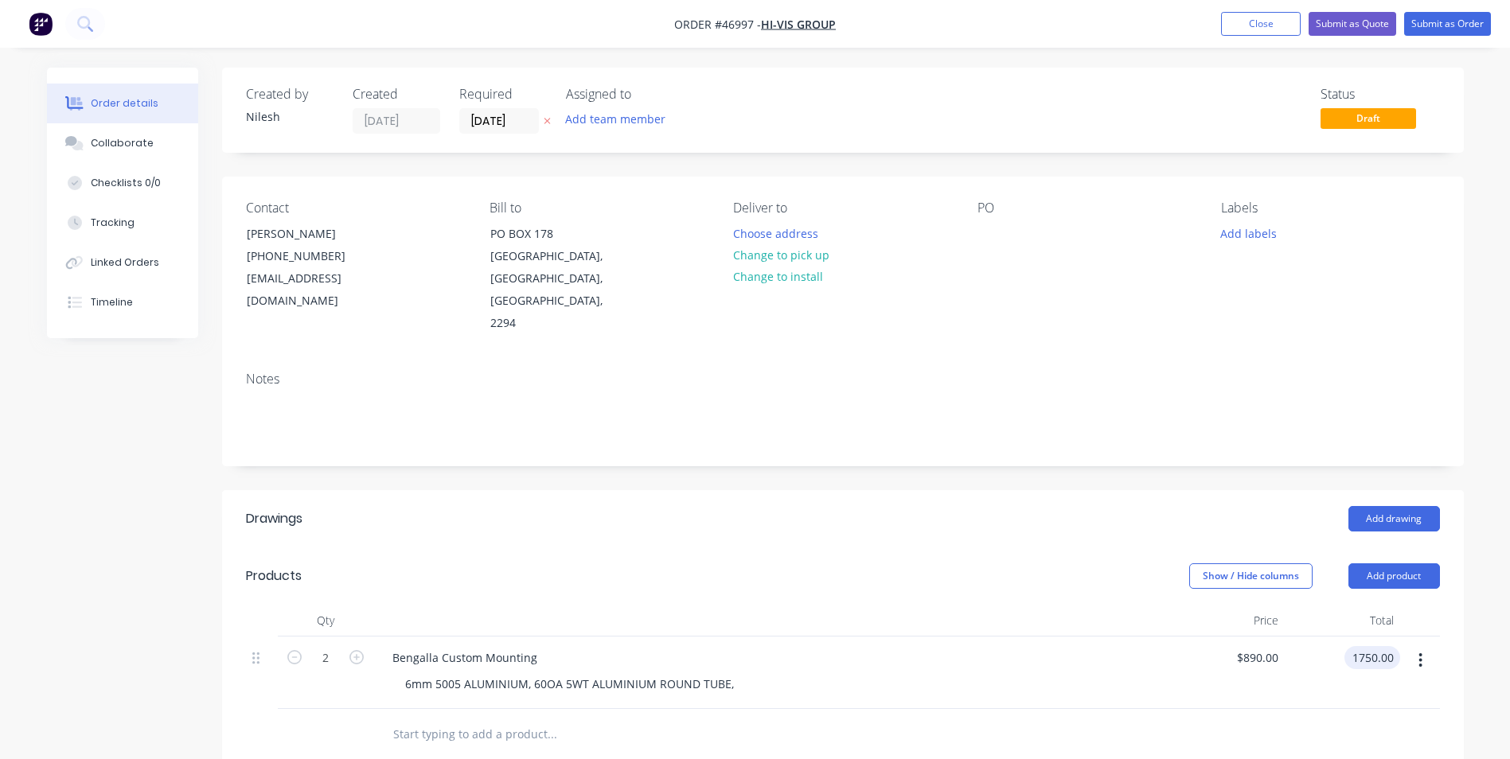
type input "1750.00"
type input "$875.00"
type input "$1,750.00"
click at [1258, 658] on div "$875.00 $875.00" at bounding box center [1226, 673] width 115 height 72
click at [1026, 637] on div "Bengalla Custom Mounting 6mm 5005 ALUMINIUM, 60OA 5WT ALUMINIUM ROUND TUBE," at bounding box center [771, 673] width 796 height 72
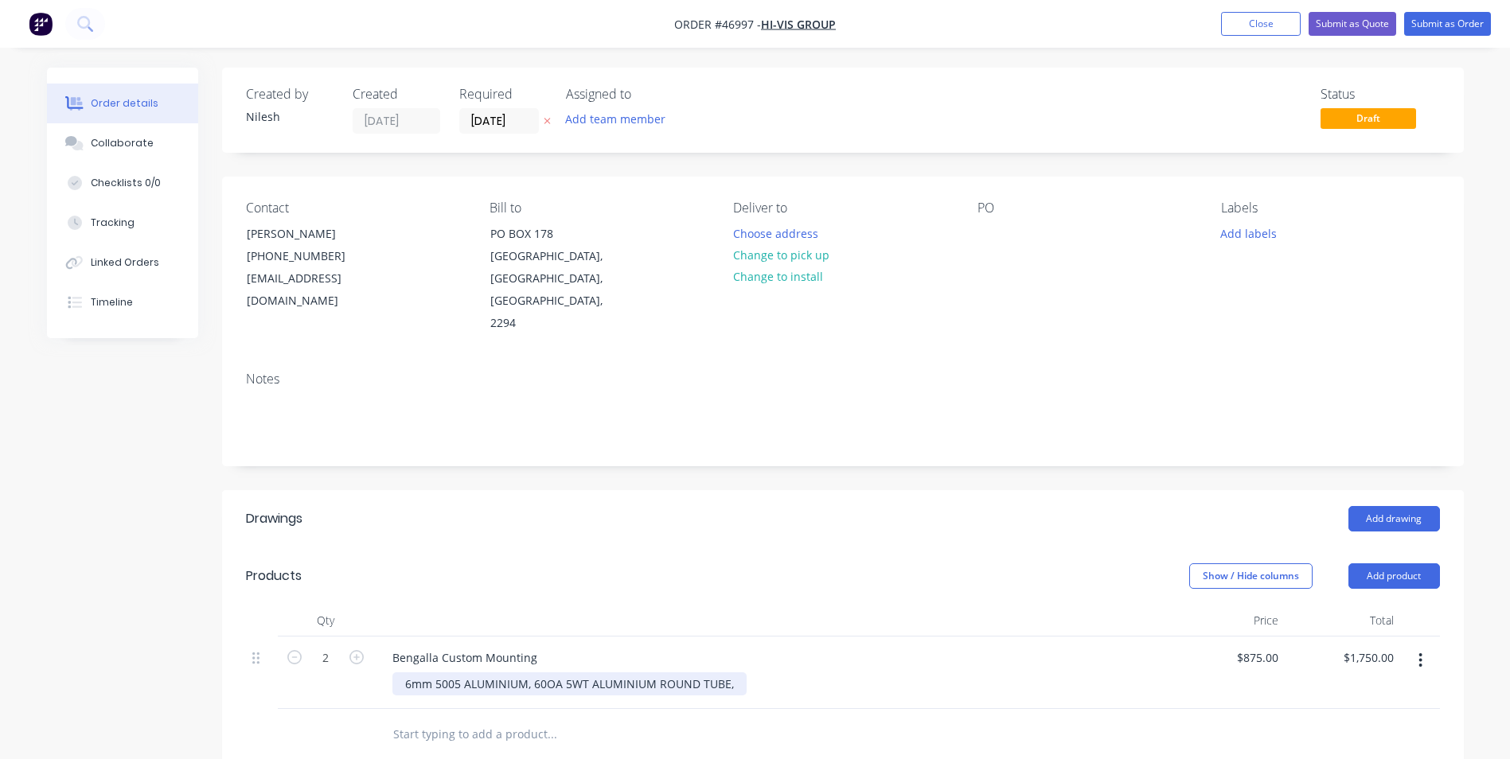
click at [735, 673] on div "6mm 5005 ALUMINIUM, 60OA 5WT ALUMINIUM ROUND TUBE," at bounding box center [569, 684] width 354 height 23
click at [919, 673] on div "6mm 5005 ALUMINIUM, 60OA 5WT ALUMINIUM ROUND TUBE, 75x50x3 ALUMINIUM RHS" at bounding box center [777, 684] width 771 height 23
click at [874, 673] on div "6mm 5005 ALUMINIUM, 60OA 5WT ALUMINIUM ROUND TUBE, 75x50x3 ALUMINIUM RHS" at bounding box center [638, 684] width 493 height 23
click at [1361, 21] on button "Submit as Quote" at bounding box center [1353, 24] width 88 height 24
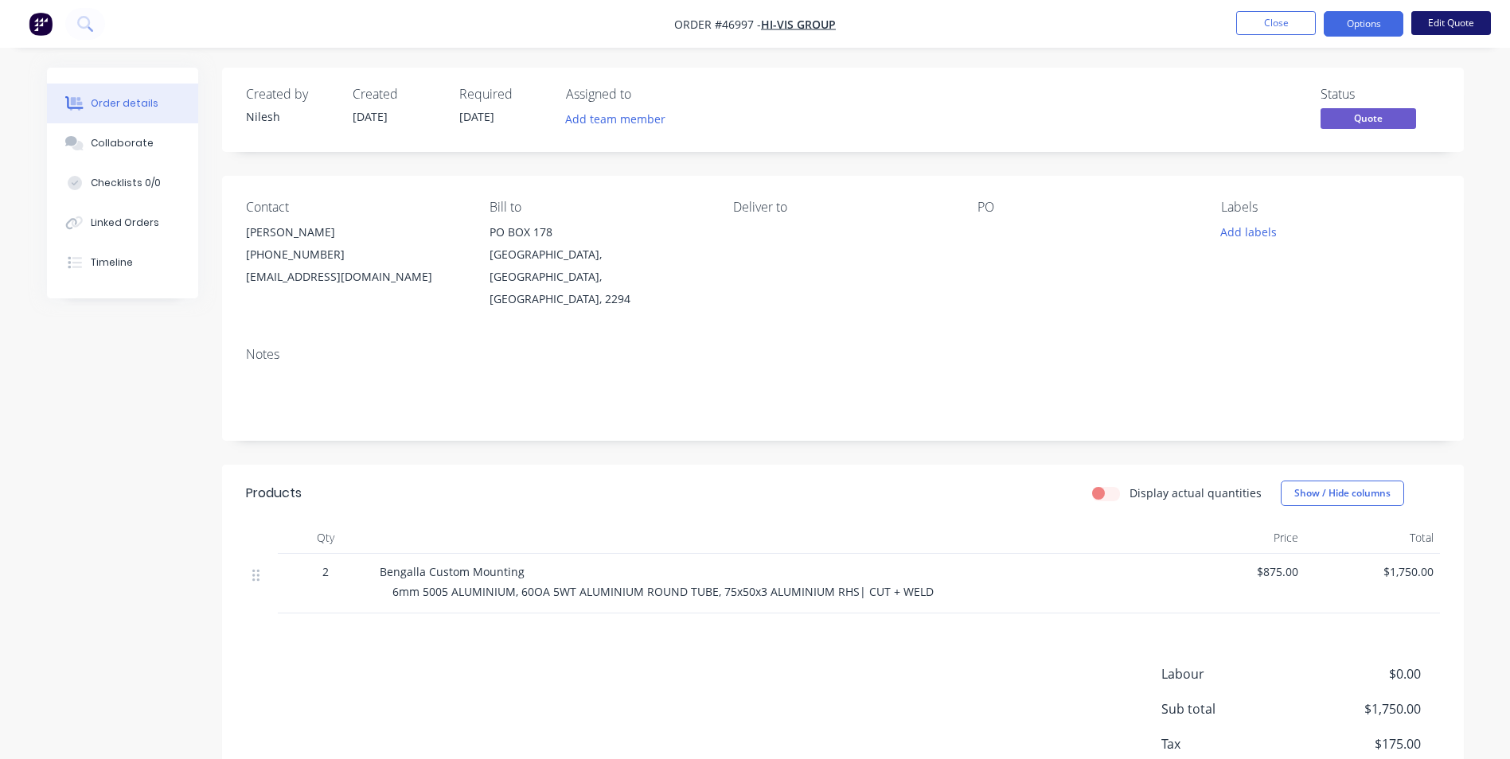
click at [1457, 16] on button "Edit Quote" at bounding box center [1451, 23] width 80 height 24
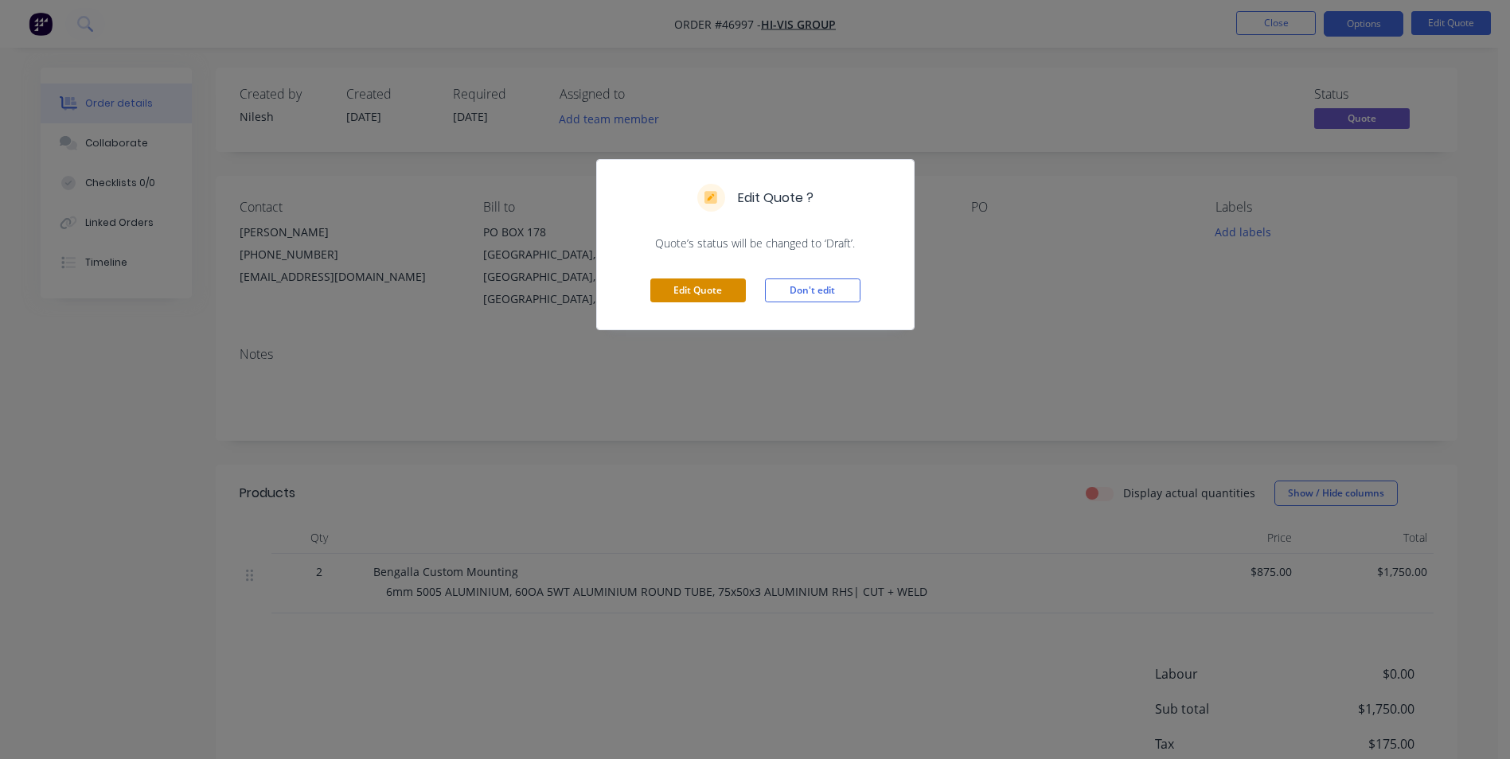
click at [717, 298] on button "Edit Quote" at bounding box center [698, 291] width 96 height 24
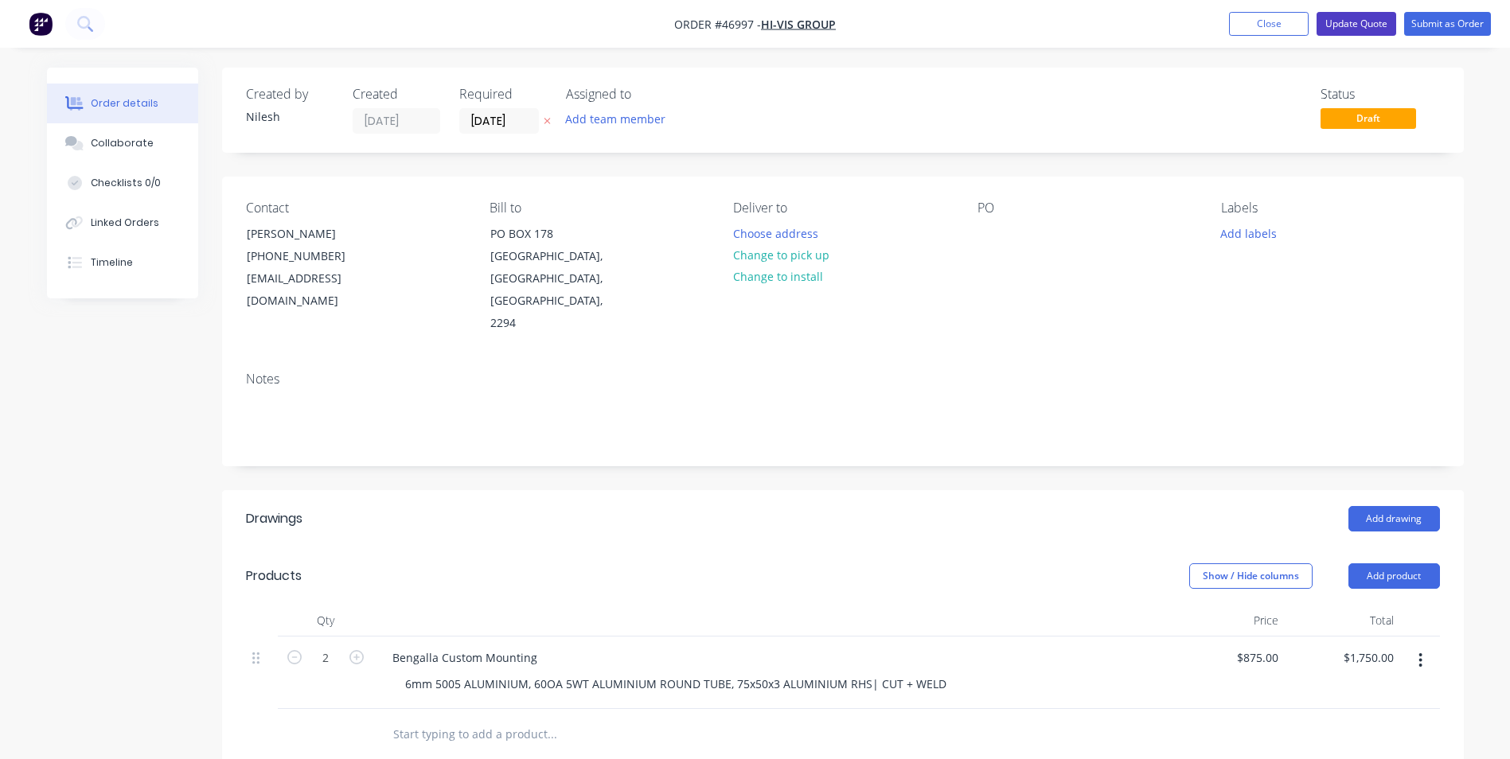
click at [1331, 25] on button "Update Quote" at bounding box center [1357, 24] width 80 height 24
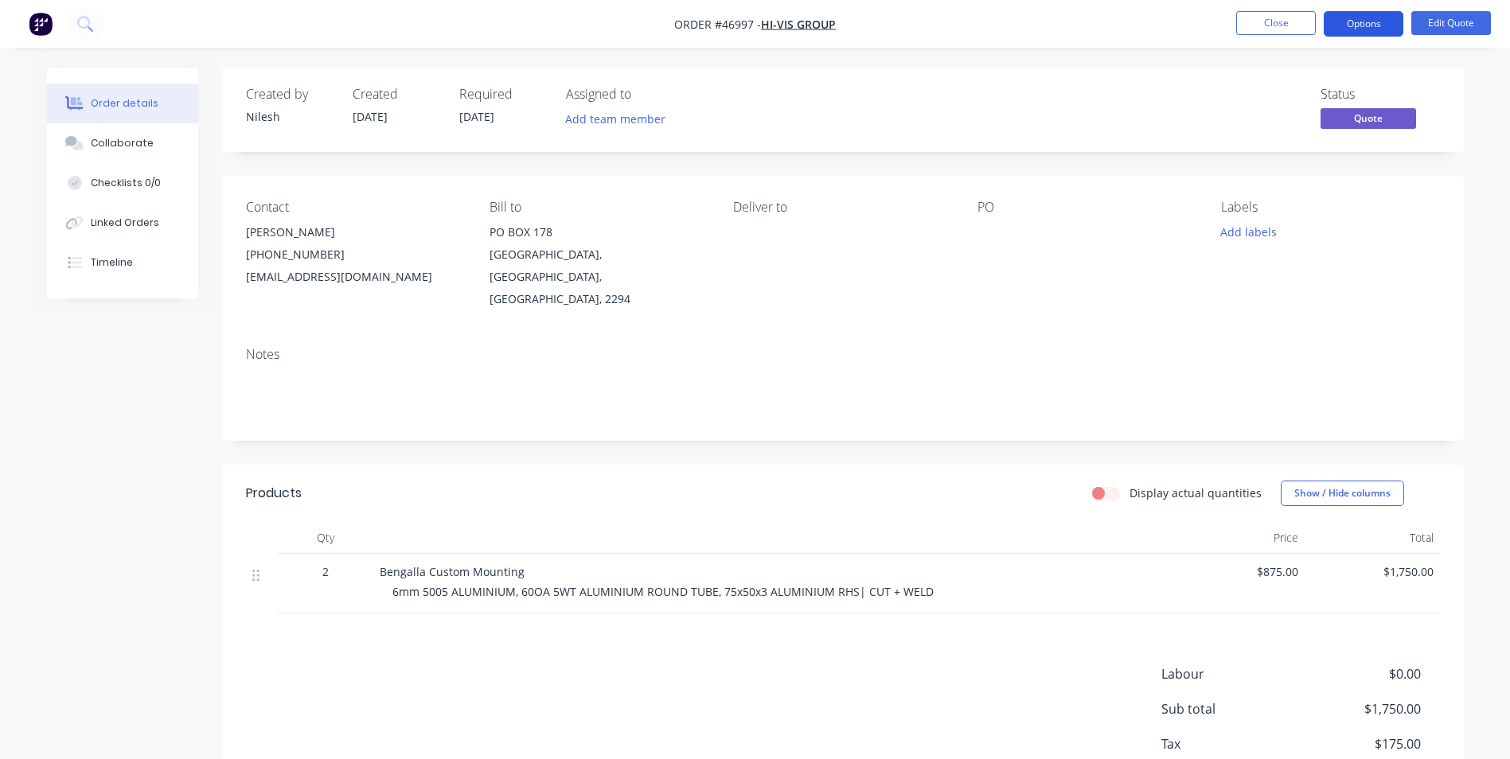
click at [1346, 23] on button "Options" at bounding box center [1364, 23] width 80 height 25
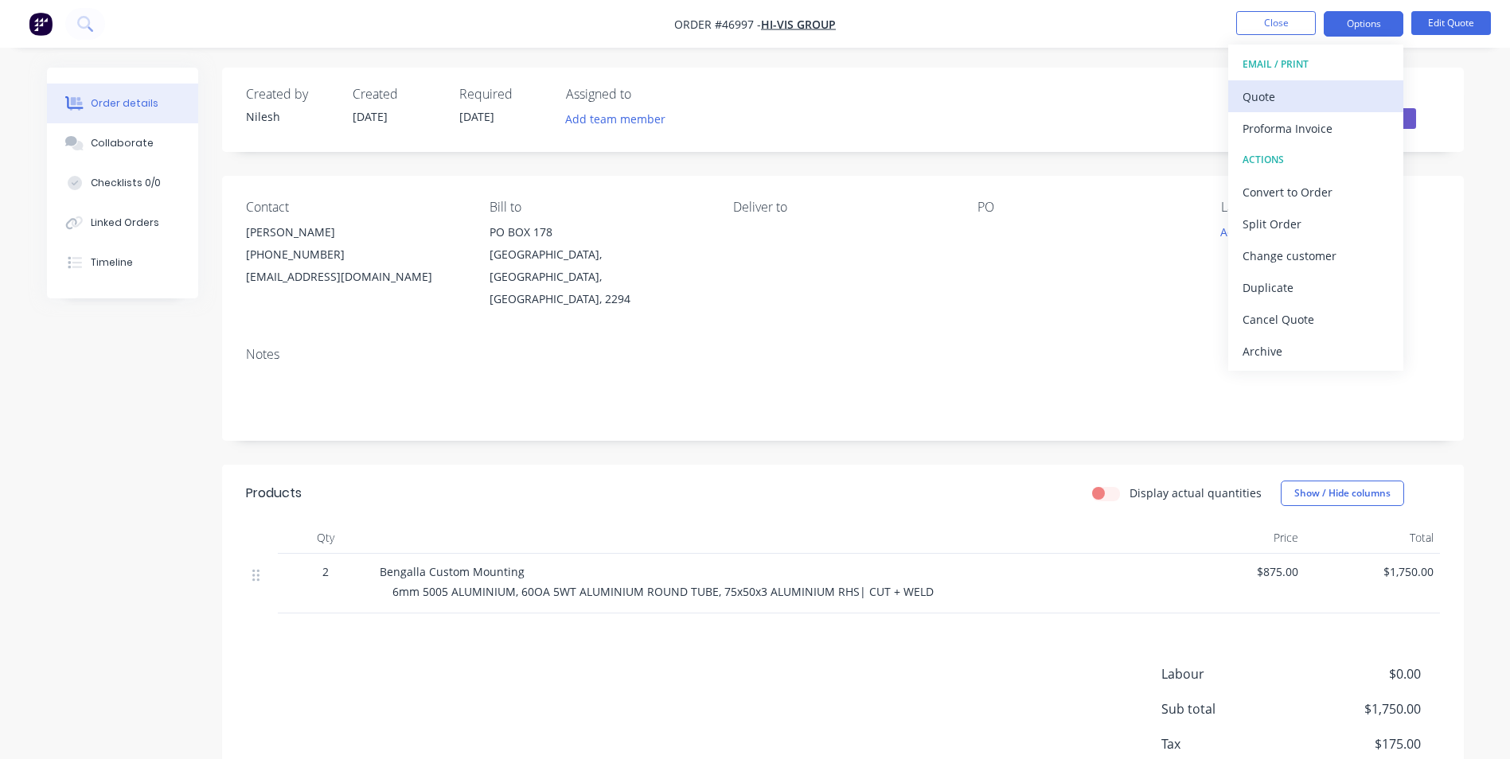
click at [1295, 92] on div "Quote" at bounding box center [1316, 96] width 146 height 23
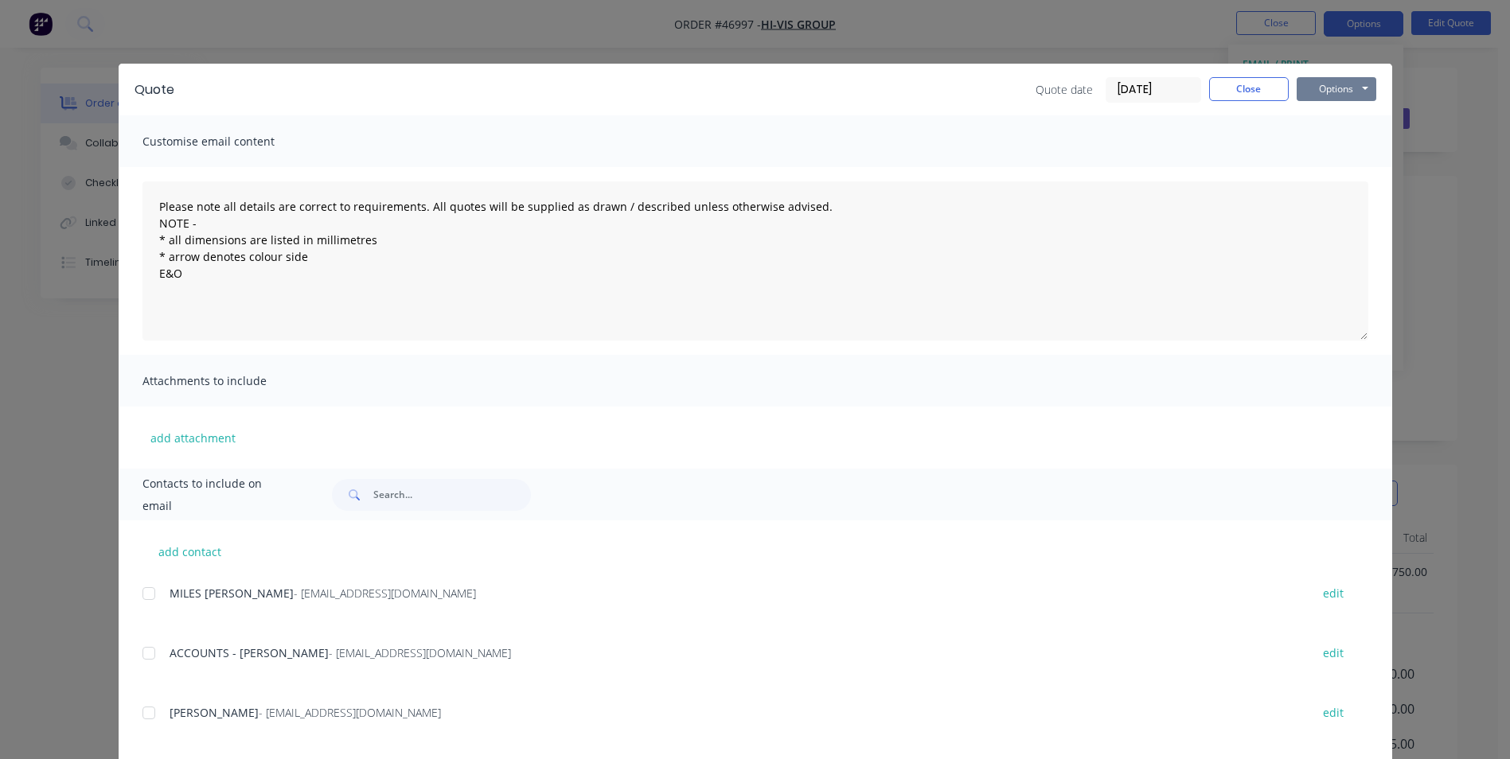
click at [1317, 77] on button "Options" at bounding box center [1337, 89] width 80 height 24
click at [1342, 155] on button "Print" at bounding box center [1348, 144] width 102 height 26
click at [1243, 86] on button "Close" at bounding box center [1249, 89] width 80 height 24
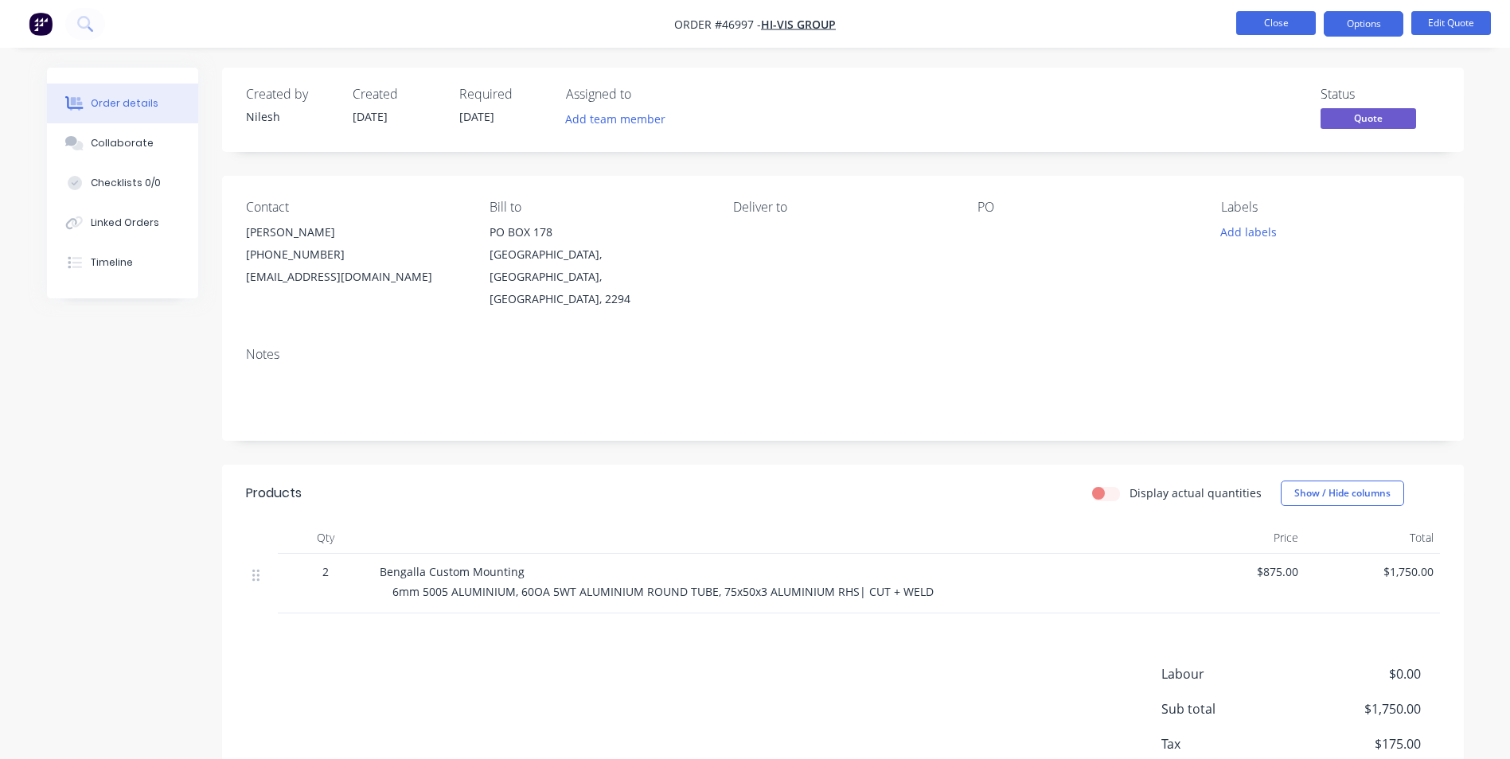
click at [1266, 25] on button "Close" at bounding box center [1276, 23] width 80 height 24
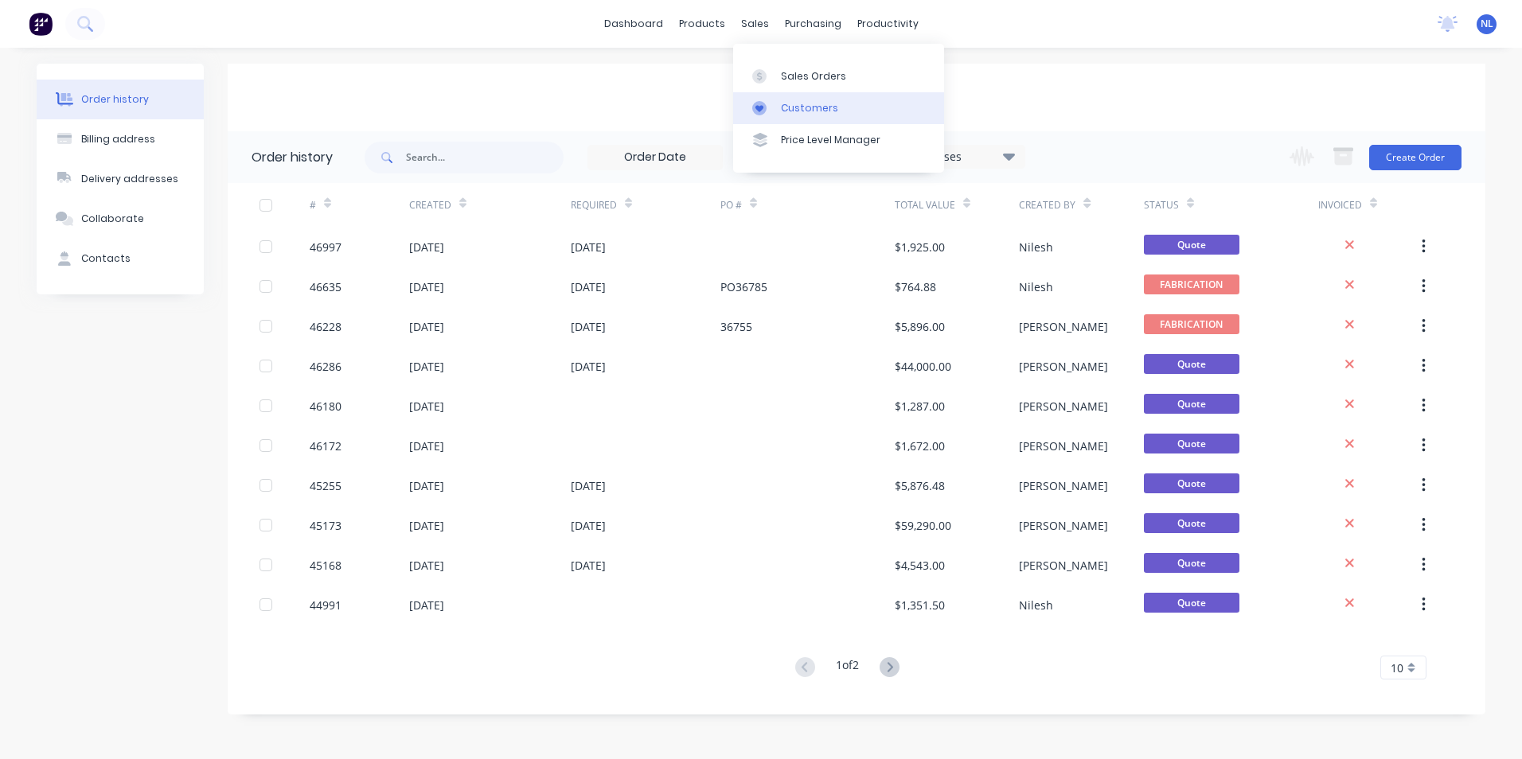
click at [798, 99] on link "Customers" at bounding box center [838, 108] width 211 height 32
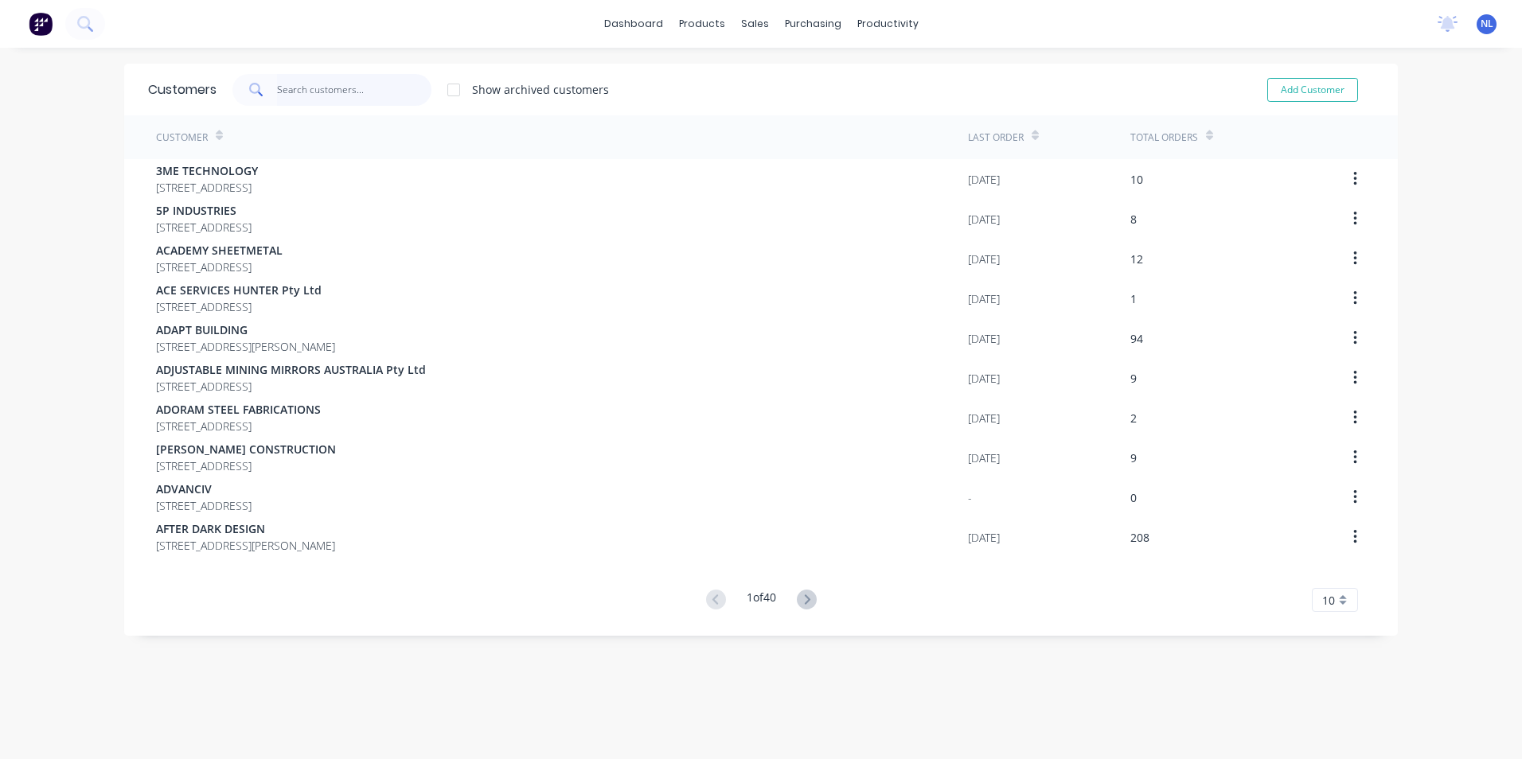
click at [368, 96] on input "text" at bounding box center [354, 90] width 155 height 32
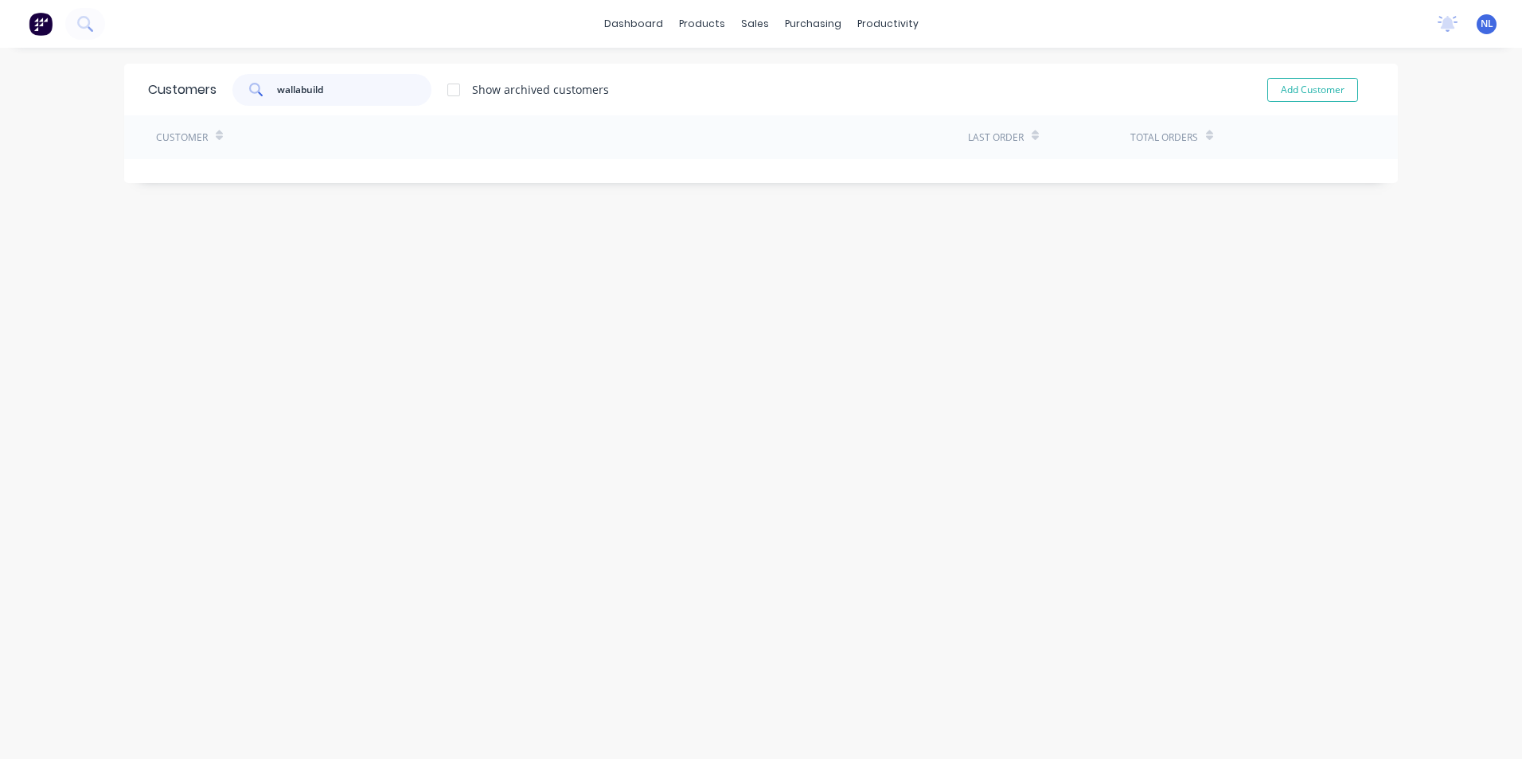
type input "wallabuild"
click at [484, 88] on div "Show archived customers" at bounding box center [540, 89] width 137 height 17
click at [472, 85] on div "Show archived customers" at bounding box center [540, 89] width 137 height 17
click at [462, 89] on div at bounding box center [454, 90] width 32 height 32
click at [319, 96] on input "wallabuild" at bounding box center [354, 90] width 155 height 32
